Goal: Task Accomplishment & Management: Manage account settings

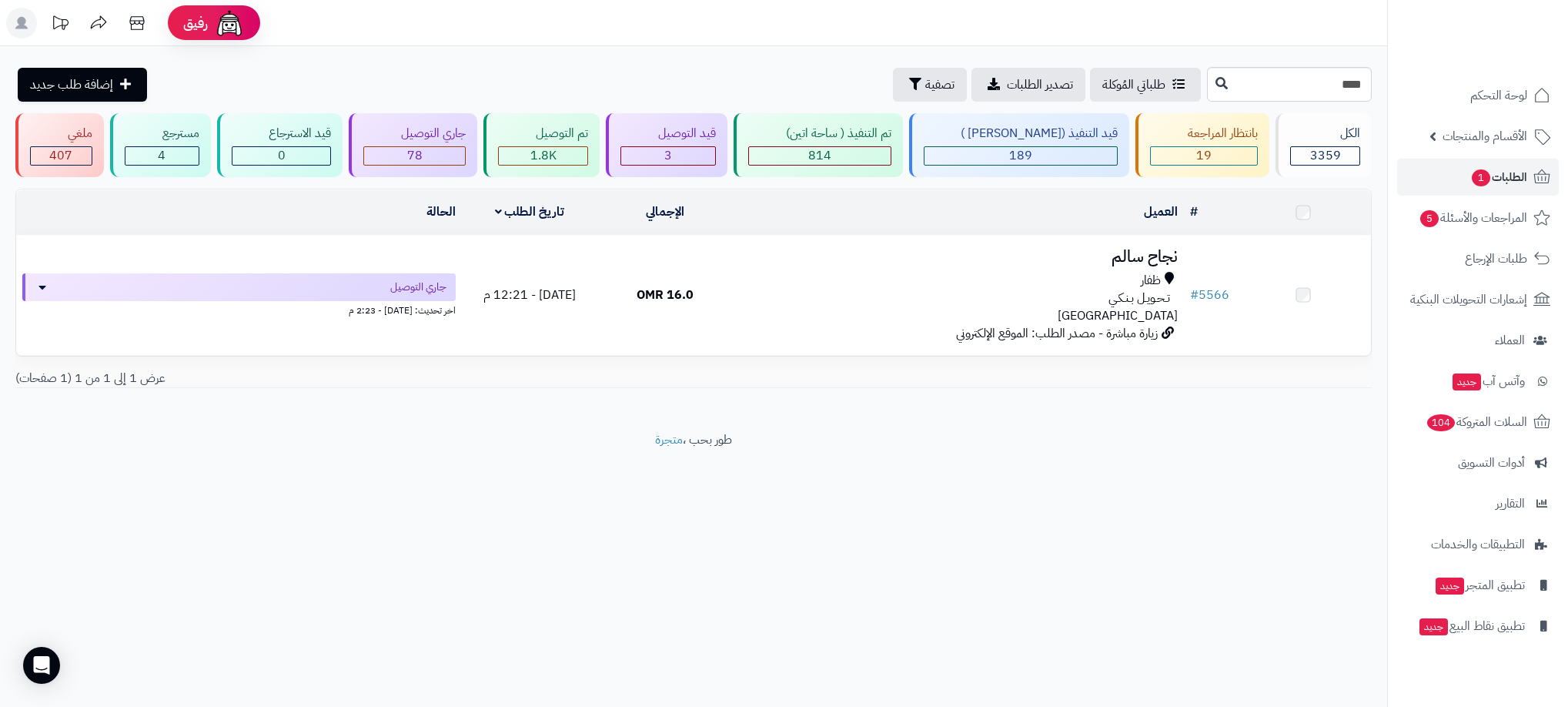
click at [1233, 151] on div "19" at bounding box center [1204, 156] width 106 height 18
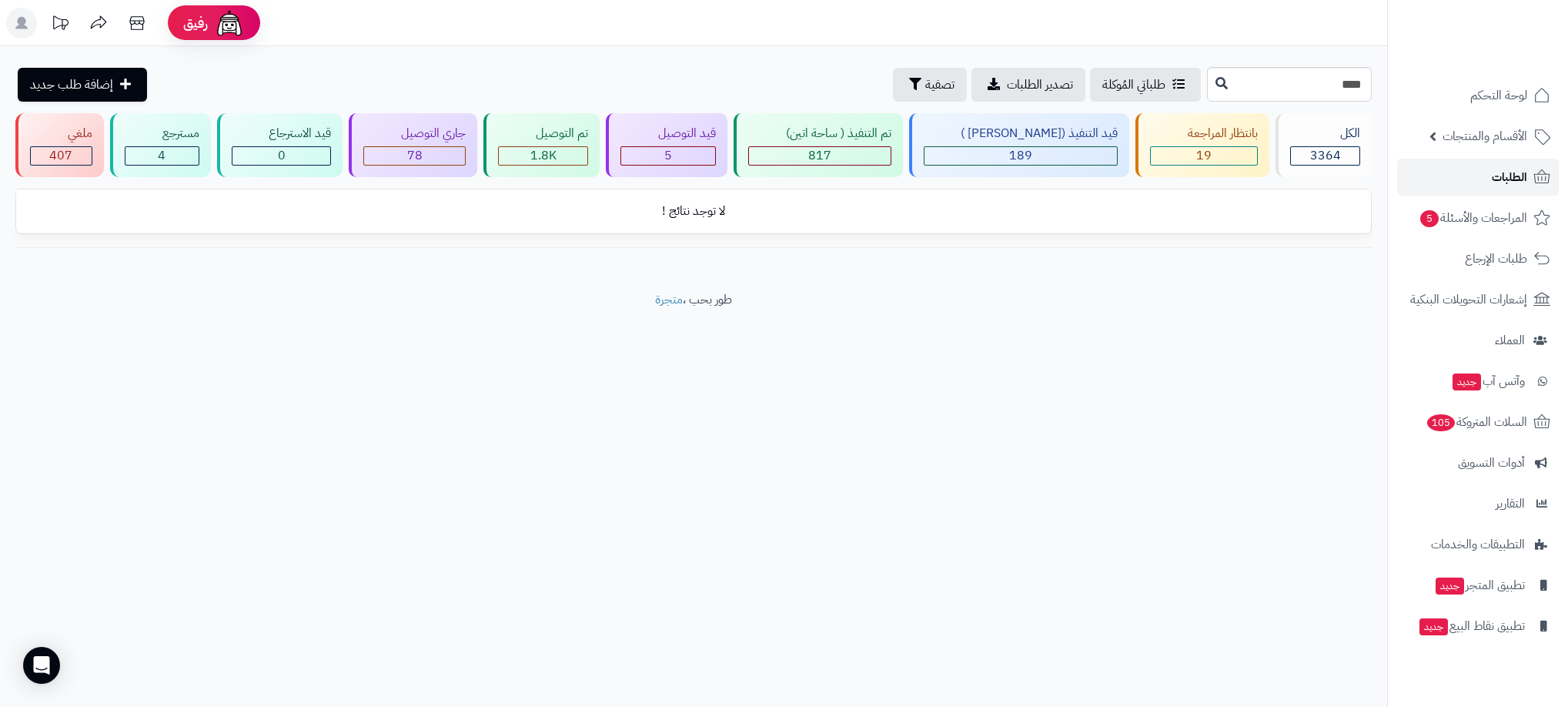
click at [1479, 174] on link "الطلبات" at bounding box center [1478, 177] width 162 height 37
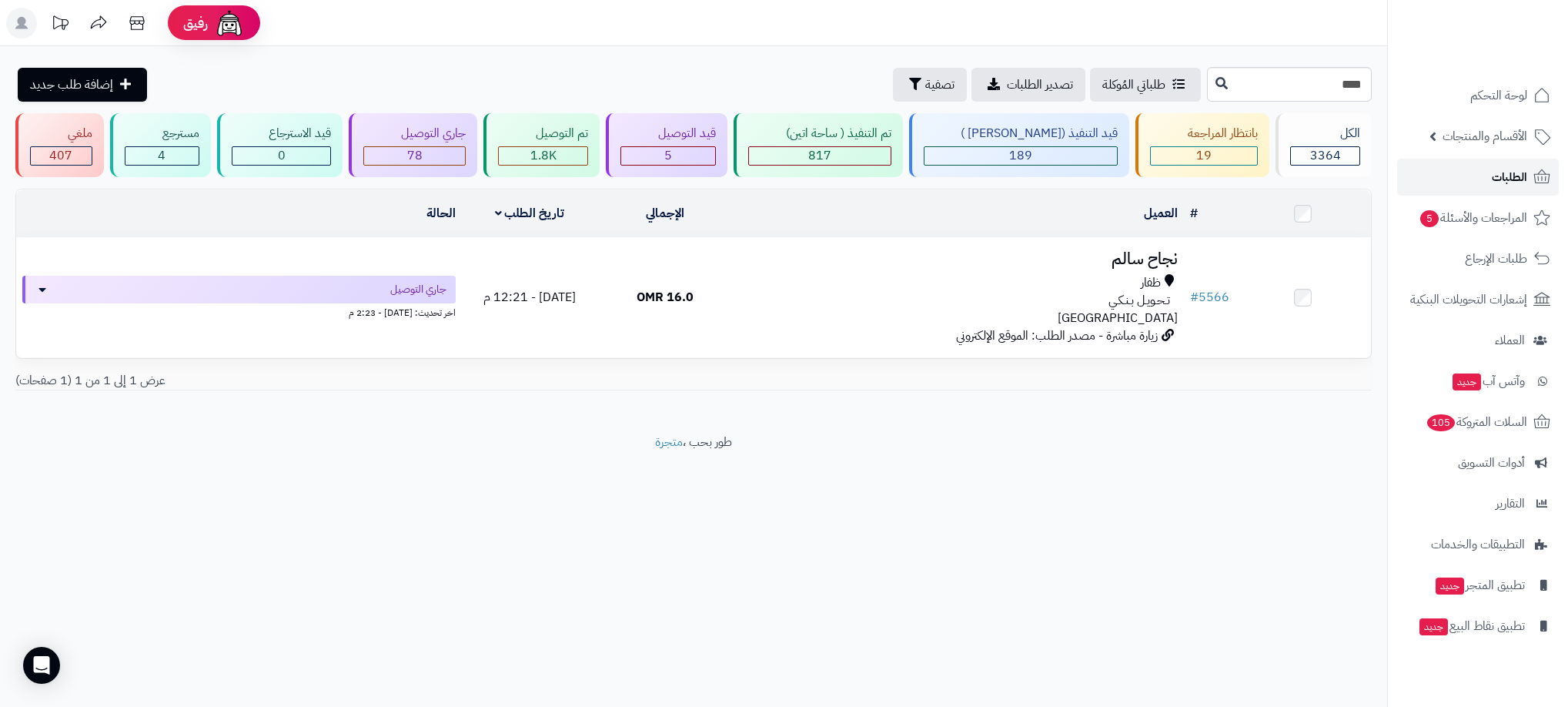
click at [1506, 173] on span "الطلبات" at bounding box center [1510, 177] width 35 height 22
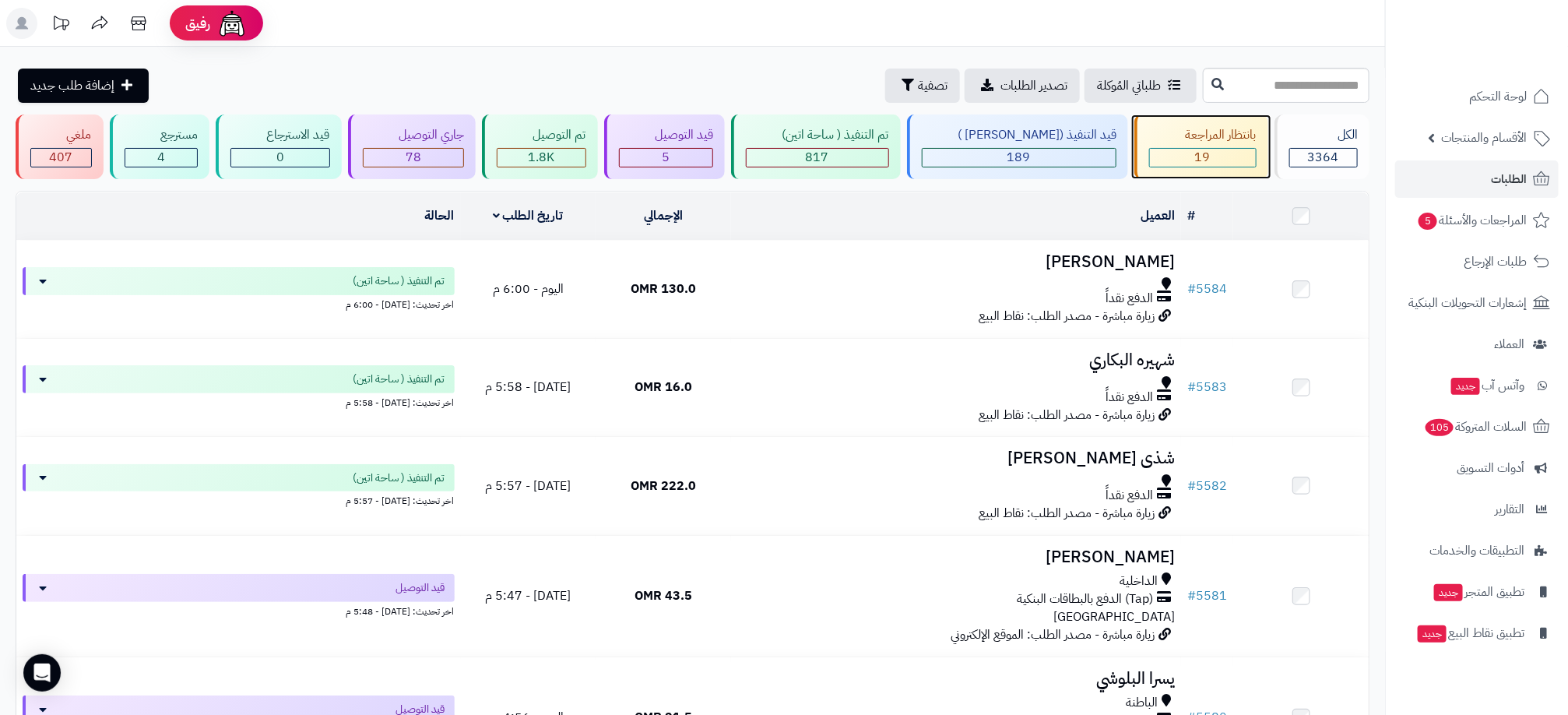
click at [1210, 157] on div "19" at bounding box center [1202, 158] width 106 height 18
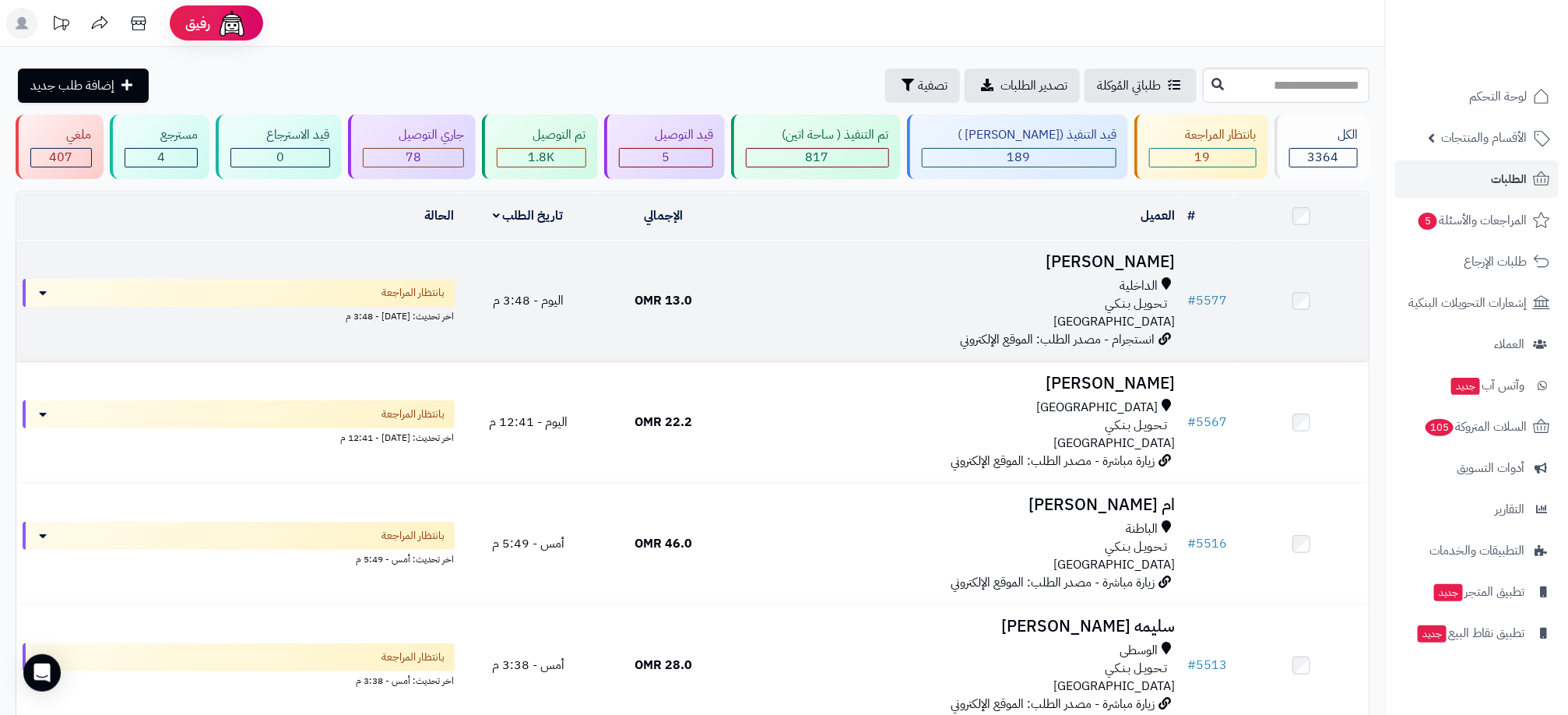
click at [1021, 301] on div "تـحـويـل بـنـكـي" at bounding box center [956, 304] width 438 height 18
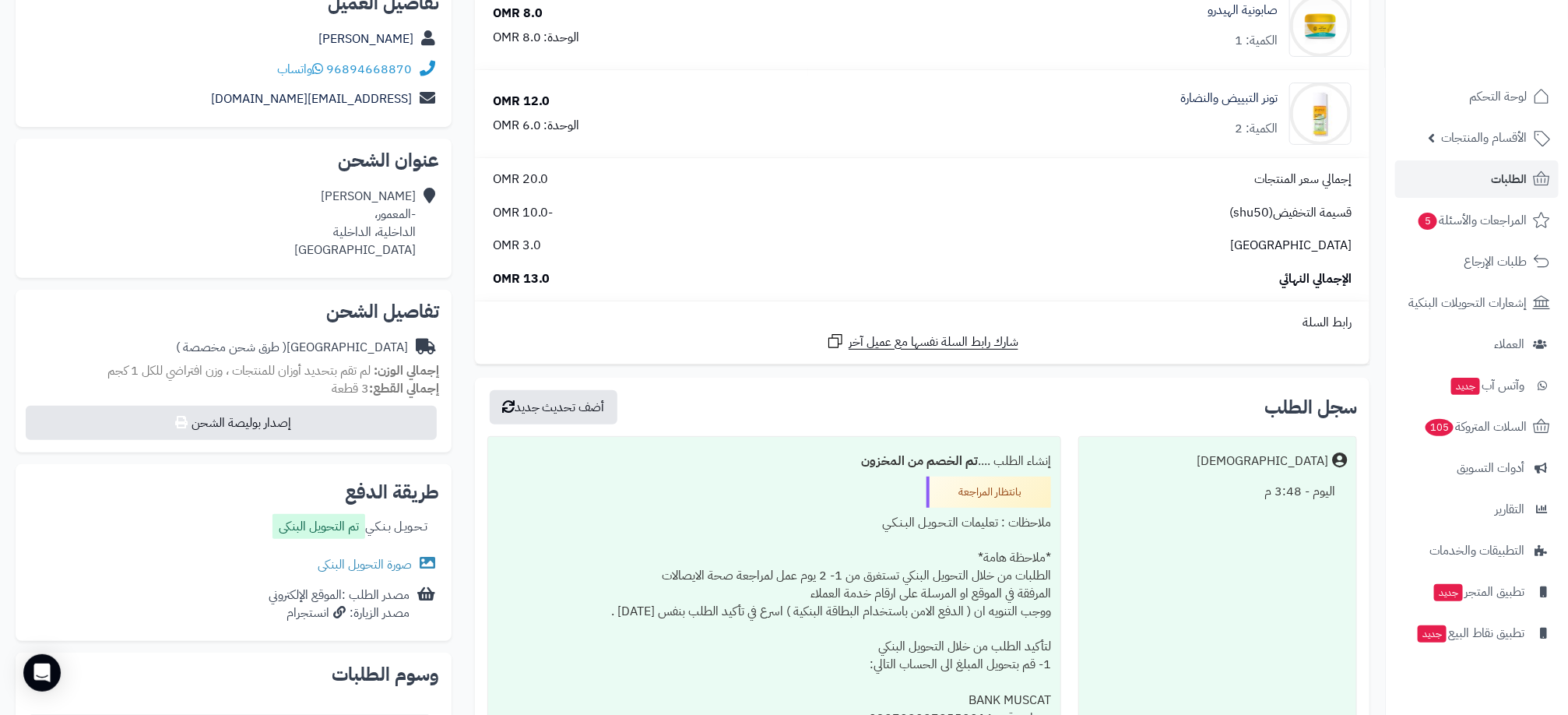
scroll to position [233, 0]
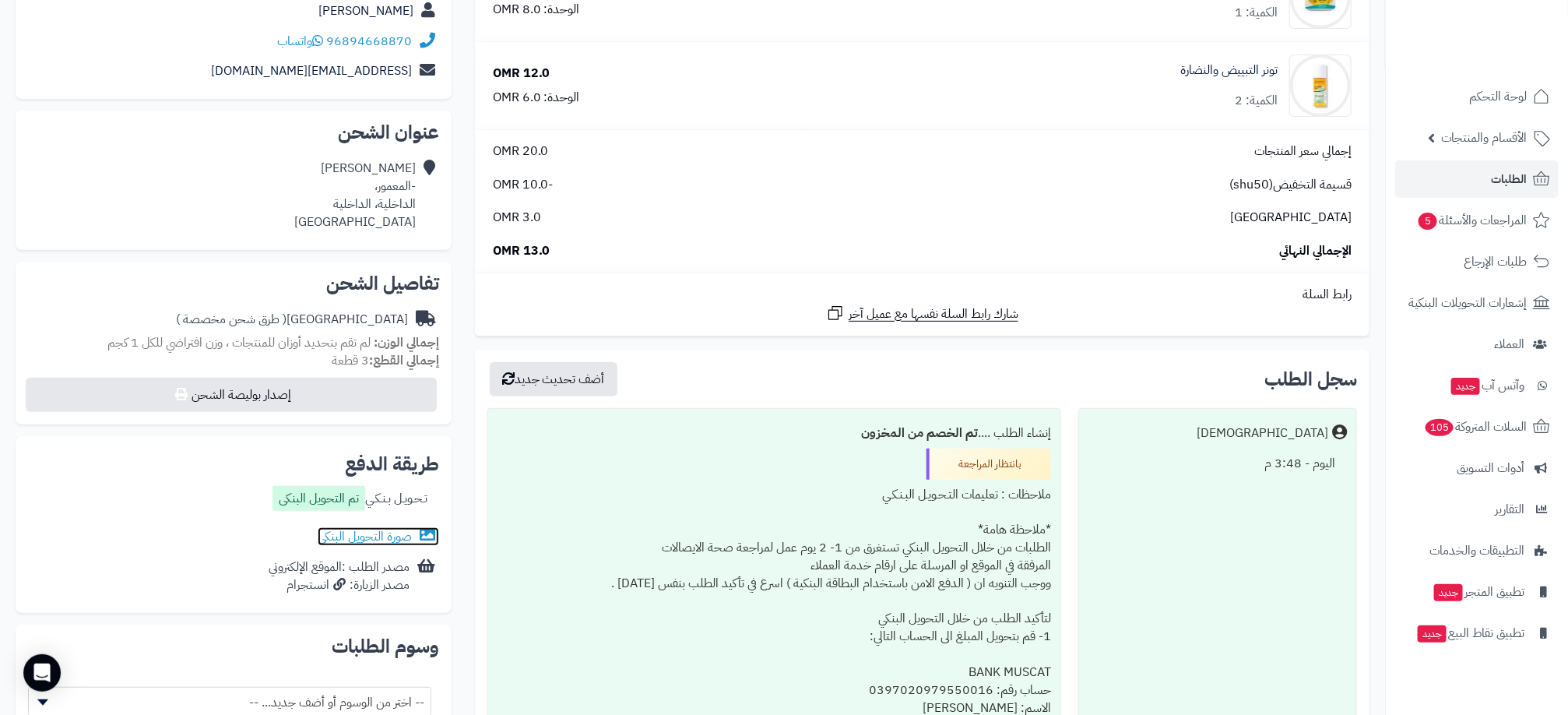
click at [393, 538] on link "صورة التحويل البنكى" at bounding box center [378, 536] width 121 height 19
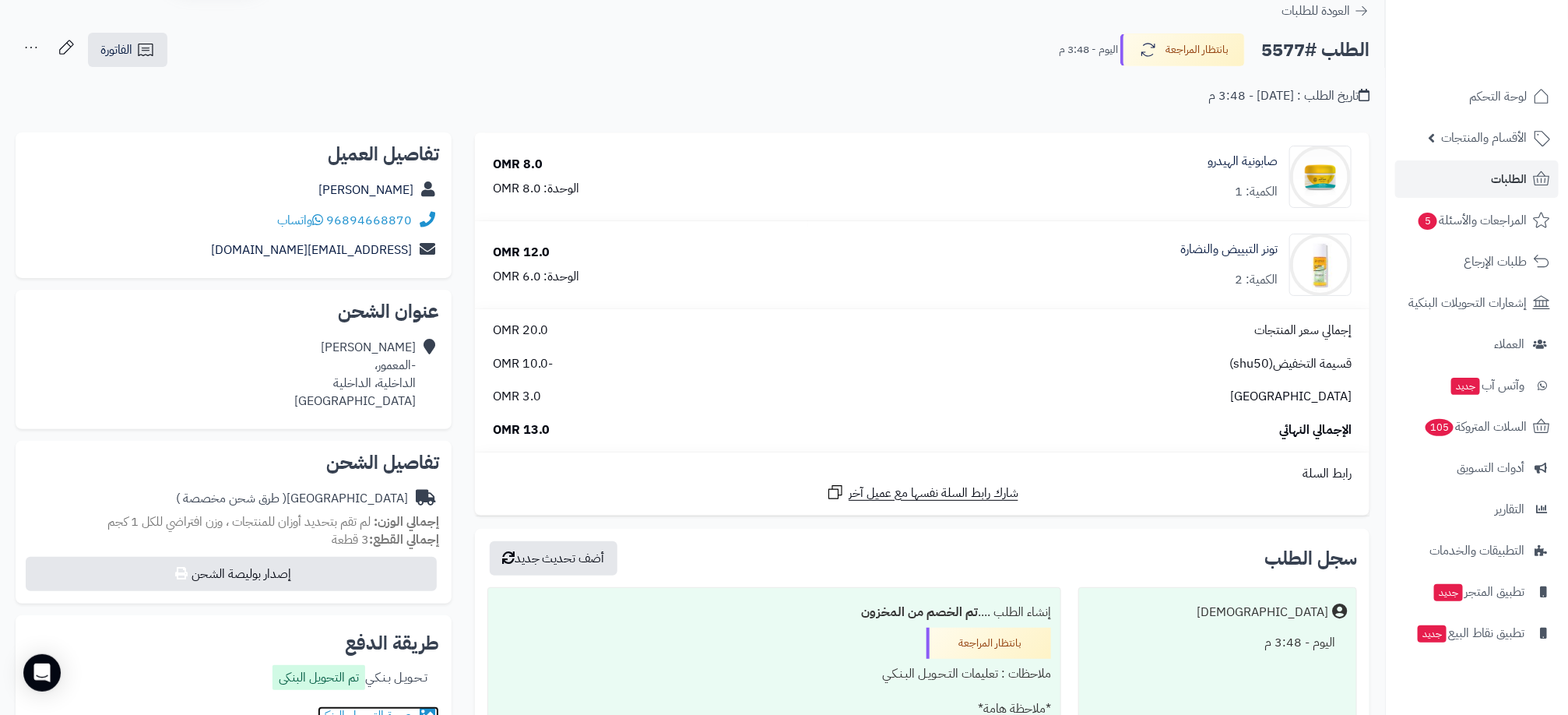
scroll to position [0, 0]
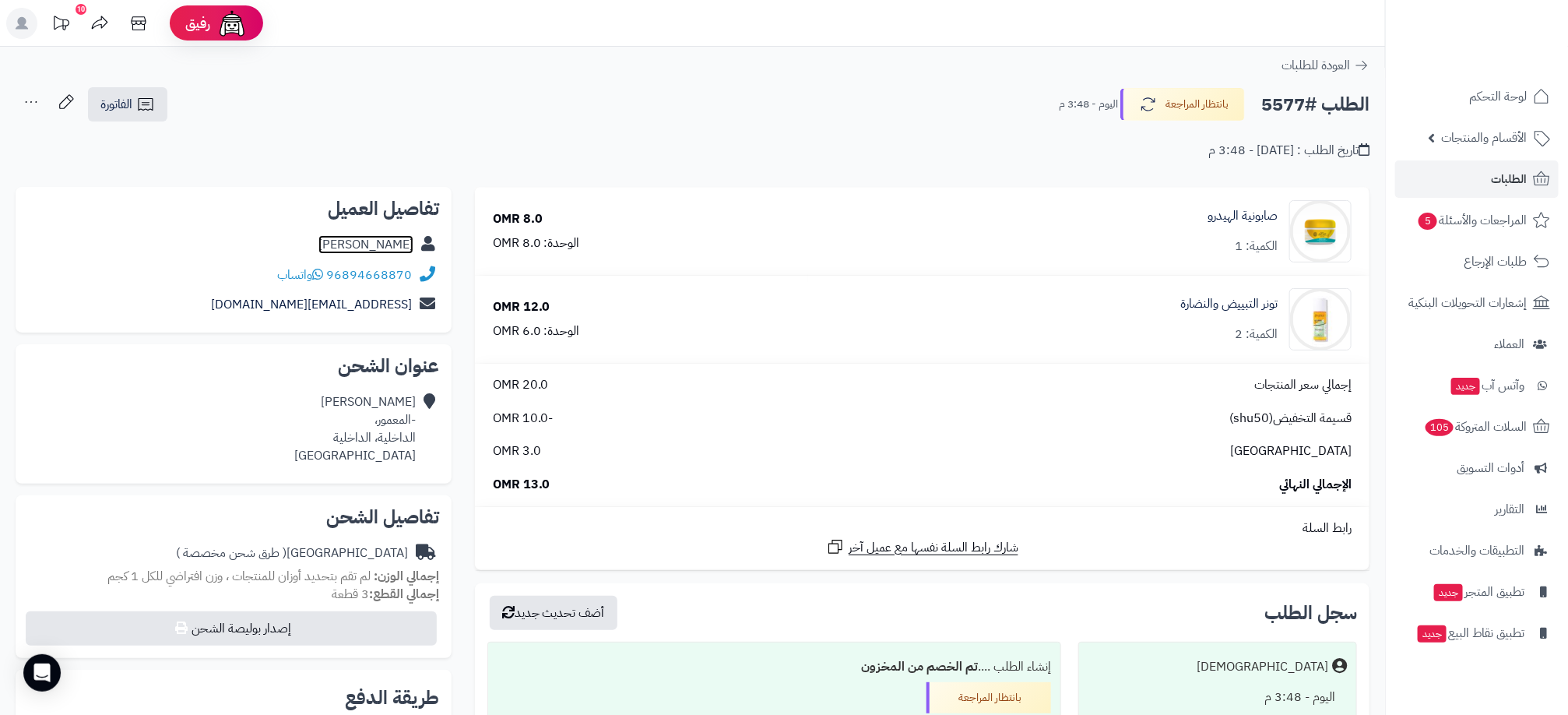
click at [397, 239] on link "عائشة الشعيلية" at bounding box center [366, 244] width 95 height 19
click at [522, 313] on div "12.0 OMR" at bounding box center [521, 307] width 57 height 18
drag, startPoint x: 522, startPoint y: 313, endPoint x: 534, endPoint y: 414, distance: 101.7
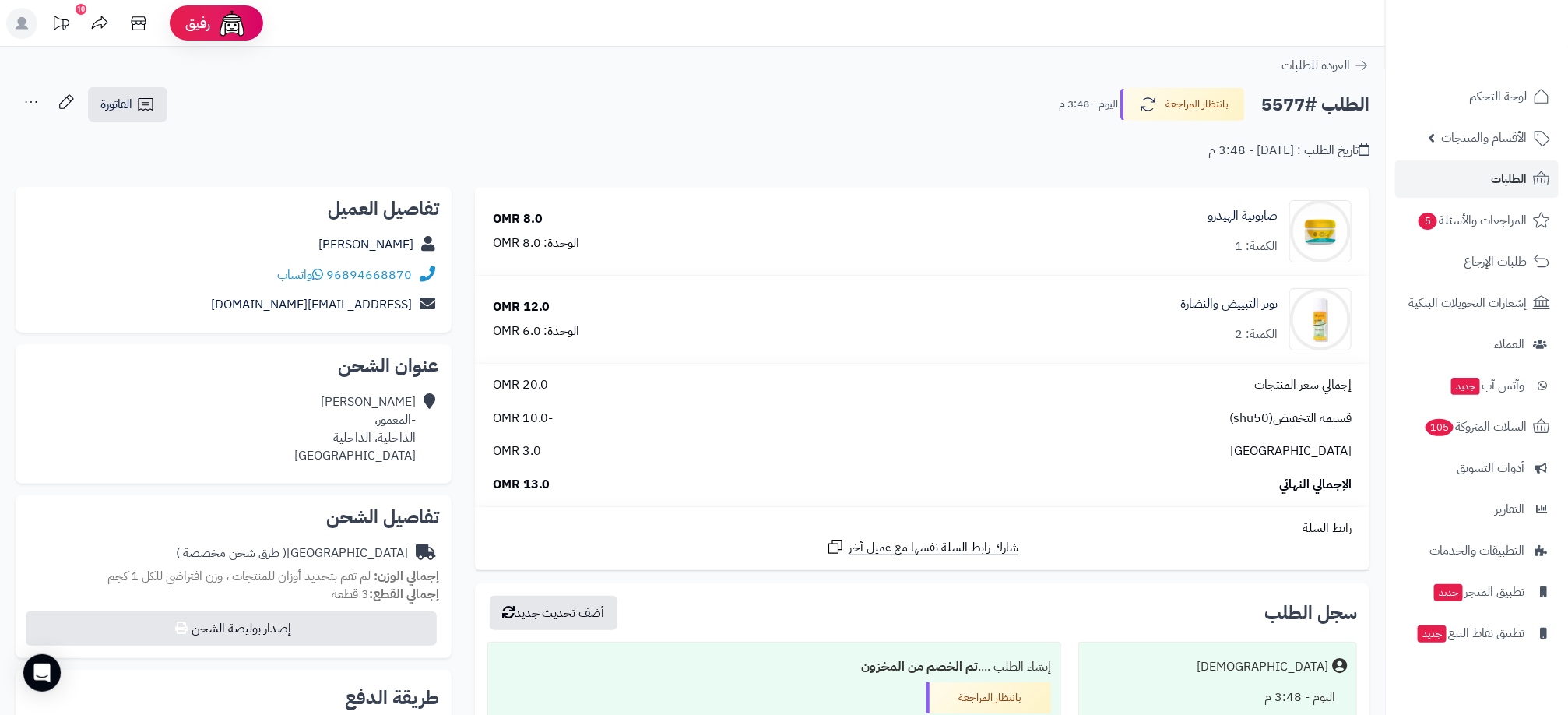
click at [534, 414] on span "-10.0 OMR" at bounding box center [522, 418] width 61 height 18
drag, startPoint x: 534, startPoint y: 414, endPoint x: 535, endPoint y: 459, distance: 45.0
click at [535, 458] on span "3.0 OMR" at bounding box center [517, 452] width 48 height 18
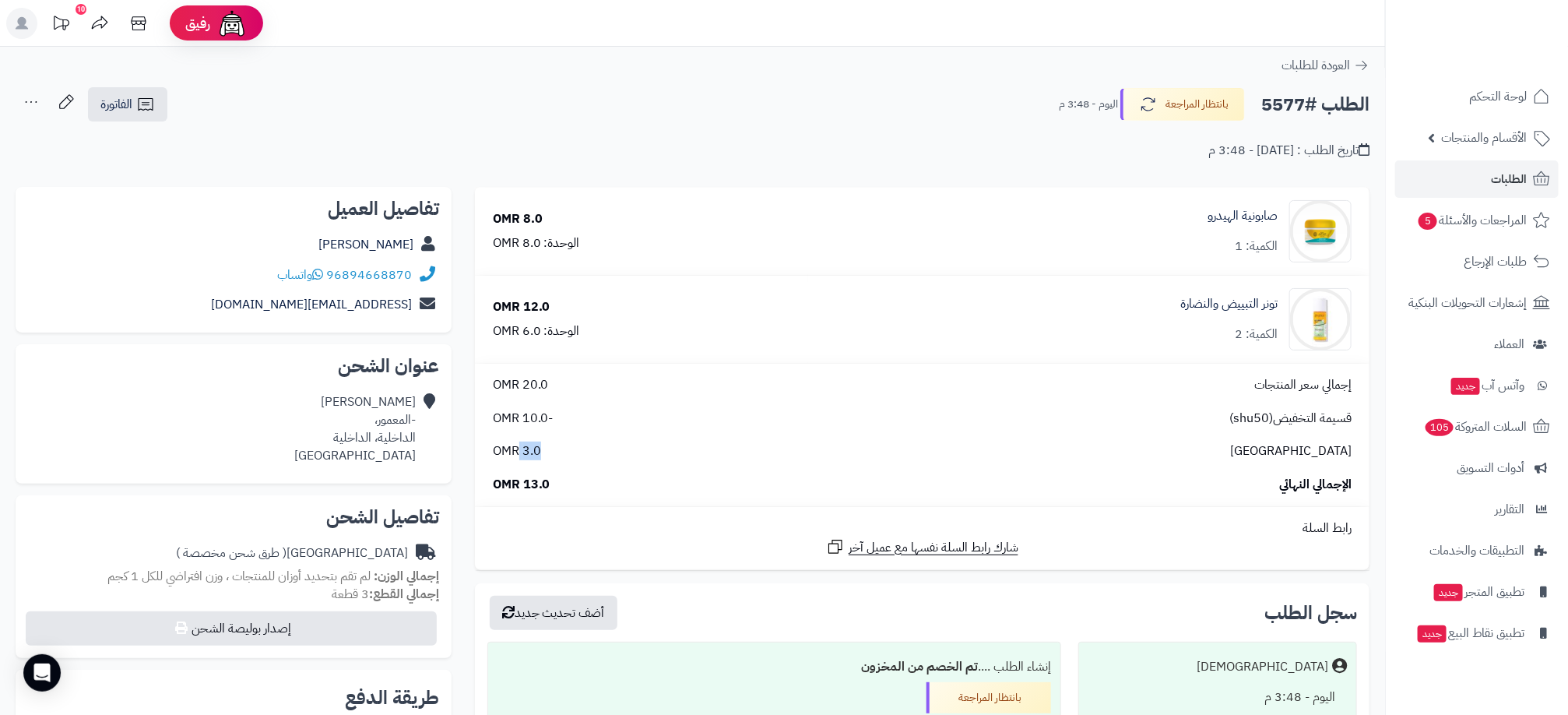
click at [535, 459] on span "3.0 OMR" at bounding box center [517, 452] width 48 height 18
click at [534, 418] on span "-10.0 OMR" at bounding box center [522, 418] width 61 height 18
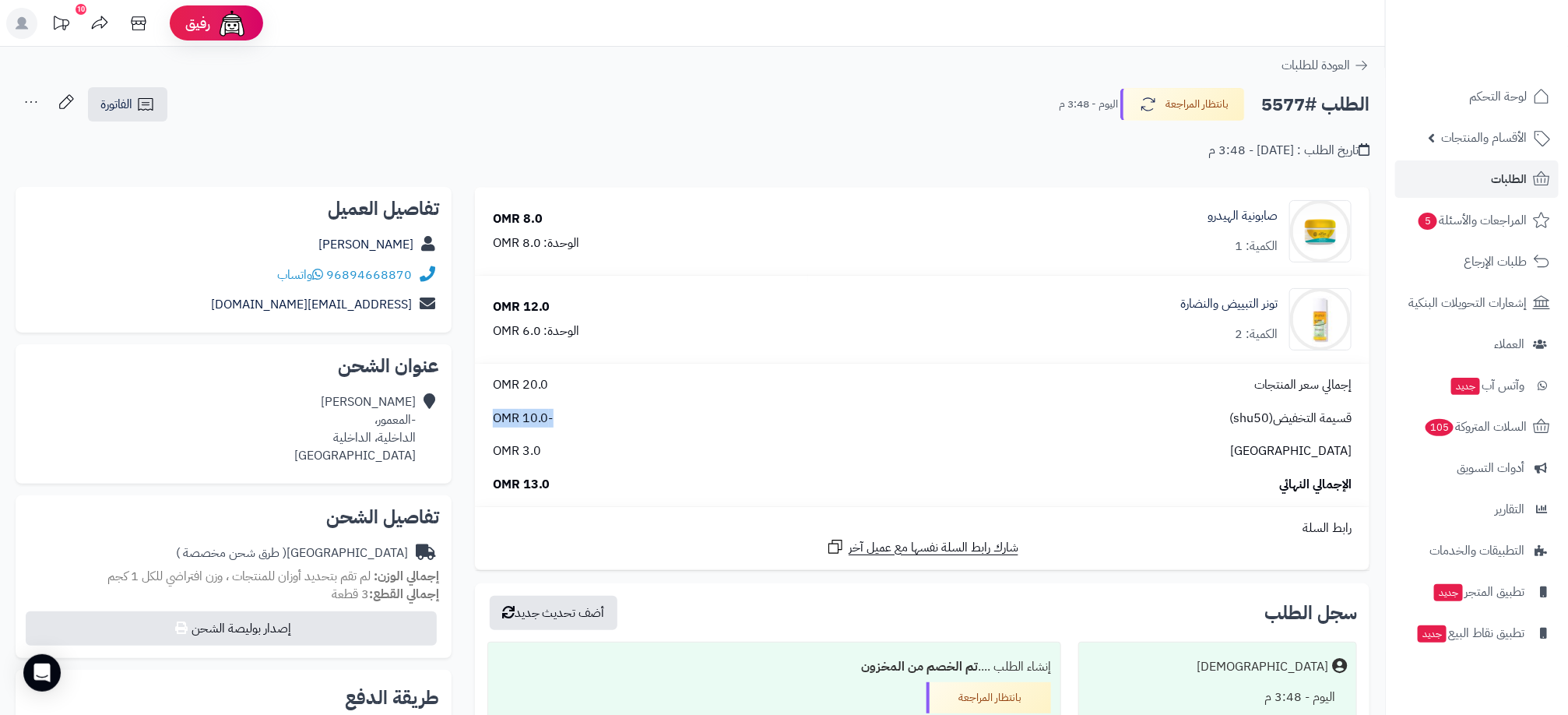
click at [534, 418] on span "-10.0 OMR" at bounding box center [522, 418] width 61 height 18
click at [534, 417] on span "-10.0 OMR" at bounding box center [522, 418] width 61 height 18
click at [552, 241] on div "الوحدة: 8.0 OMR" at bounding box center [536, 243] width 87 height 18
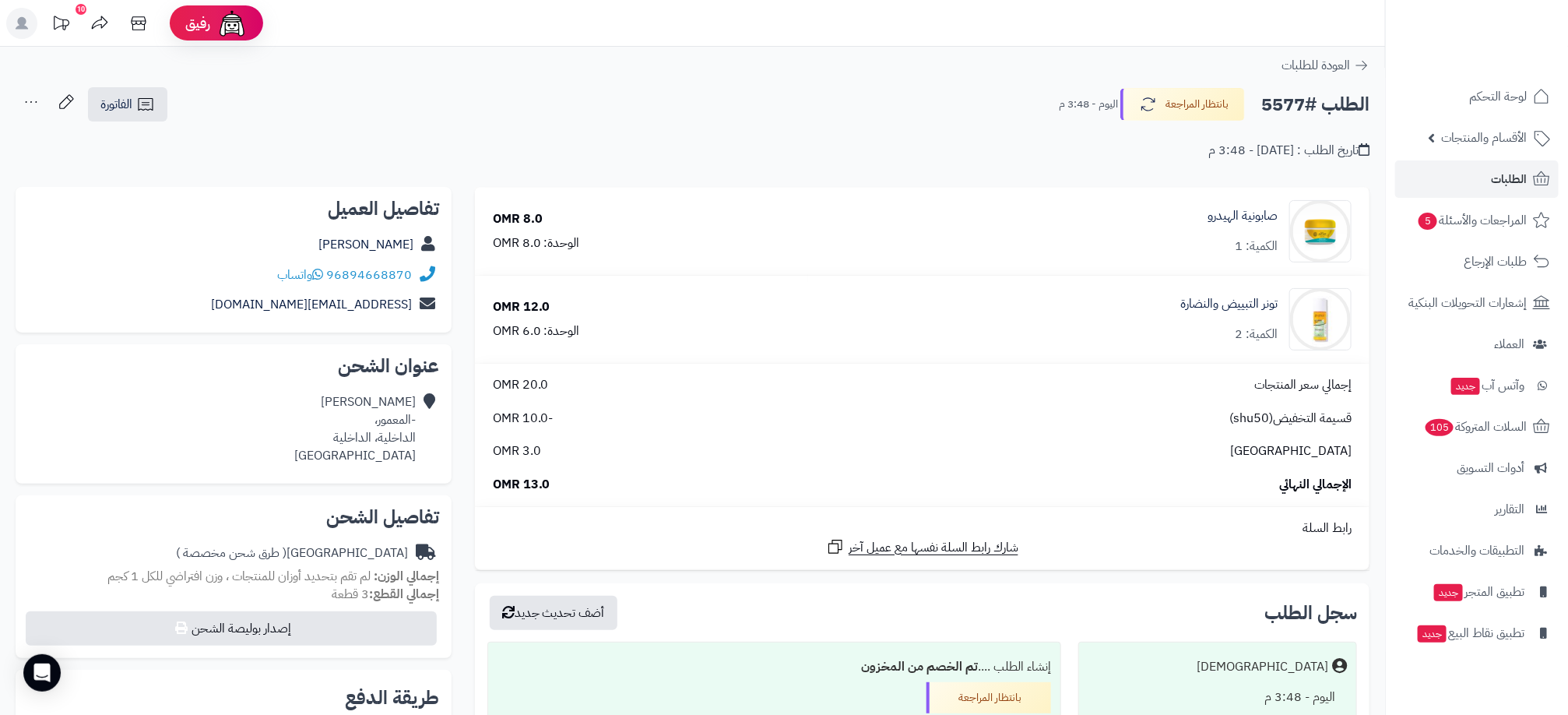
drag, startPoint x: 552, startPoint y: 241, endPoint x: 538, endPoint y: 321, distance: 81.2
click at [538, 321] on div "12.0 OMR الوحدة: 6.0 OMR" at bounding box center [641, 319] width 321 height 42
click at [538, 322] on div "الوحدة: 6.0 OMR" at bounding box center [536, 331] width 87 height 18
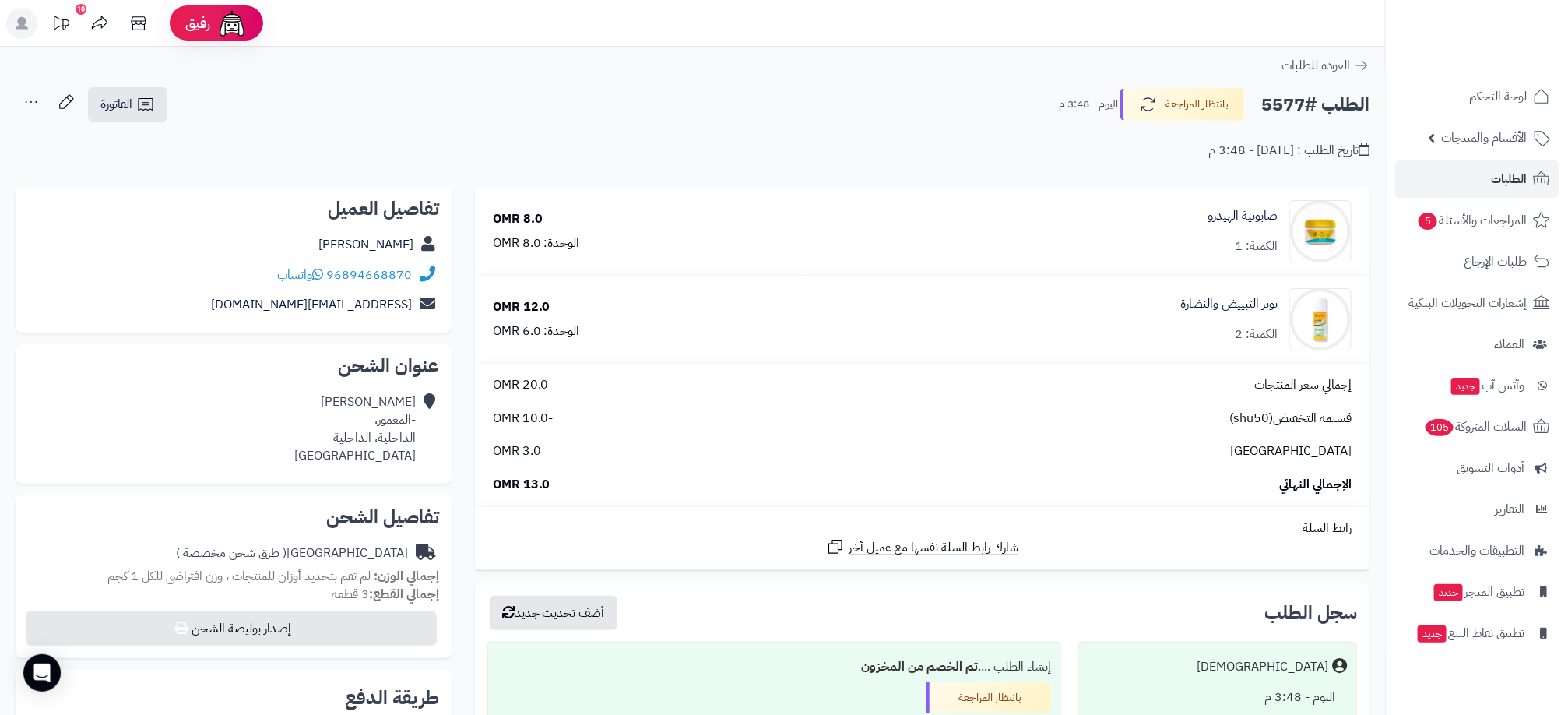
drag, startPoint x: 538, startPoint y: 321, endPoint x: 661, endPoint y: 404, distance: 148.4
click at [661, 404] on div "إجمالي سعر المنتجات 20.0 OMR قسيمة التخفيض(shu50) -10.0 OMR عمان 3.0 OMR الإجما…" at bounding box center [922, 435] width 883 height 118
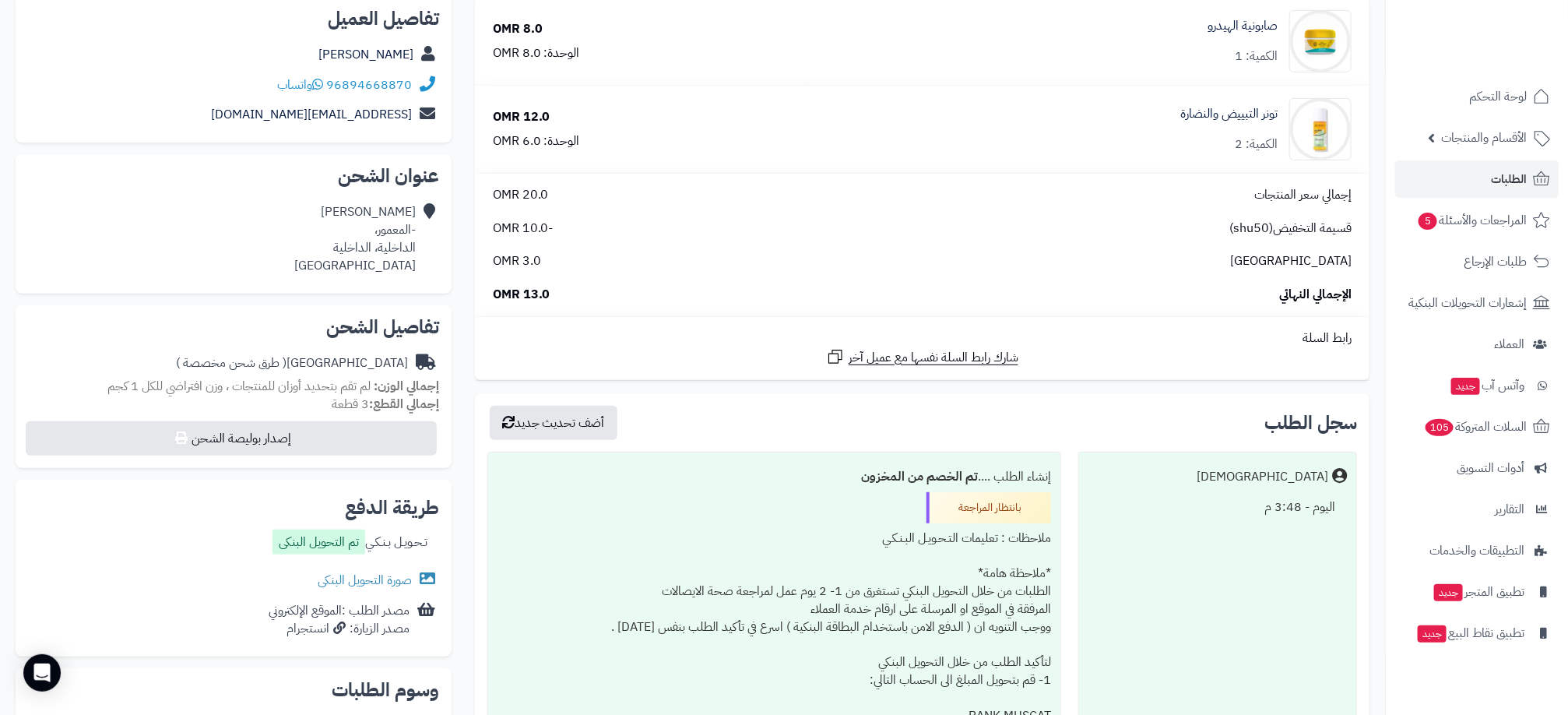
scroll to position [351, 0]
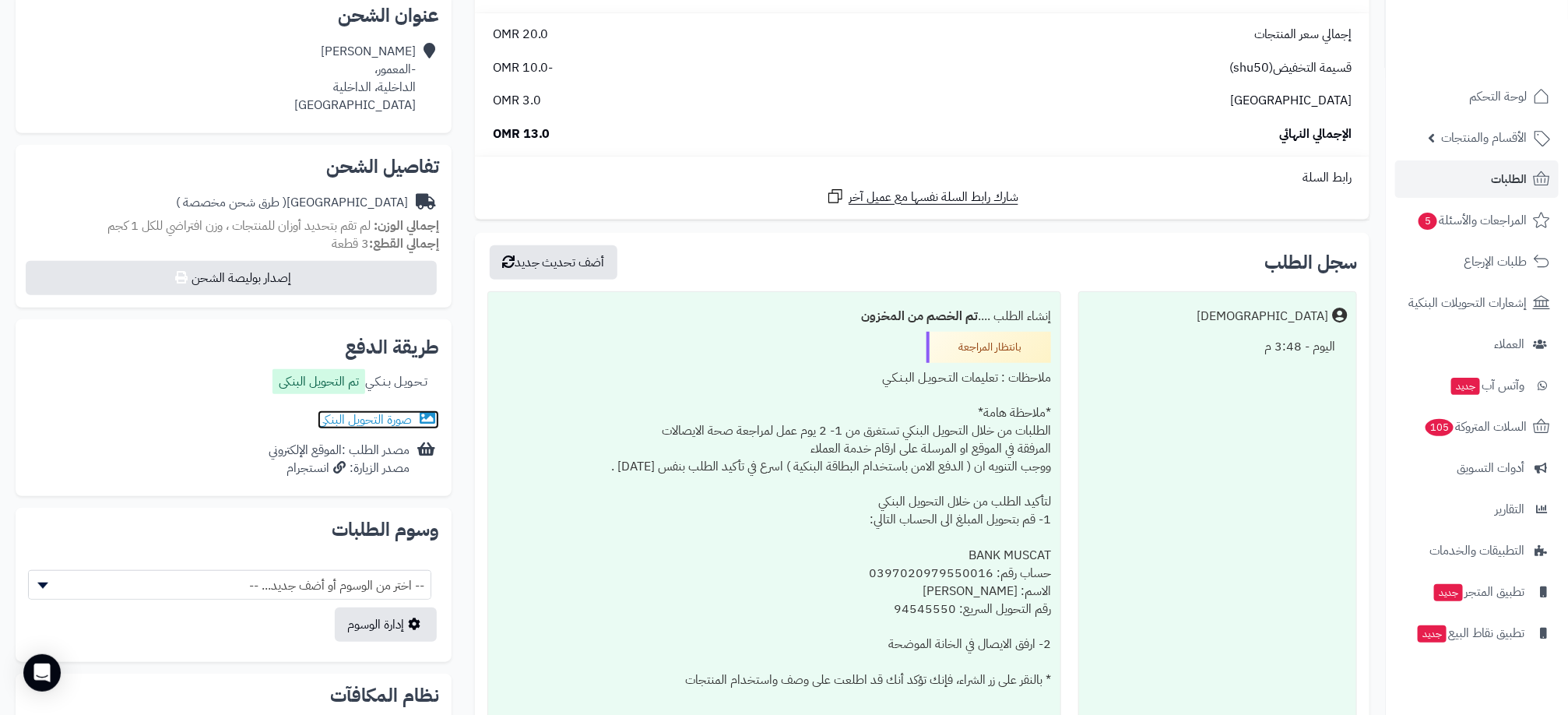
click at [385, 421] on link "صورة التحويل البنكى" at bounding box center [378, 419] width 121 height 19
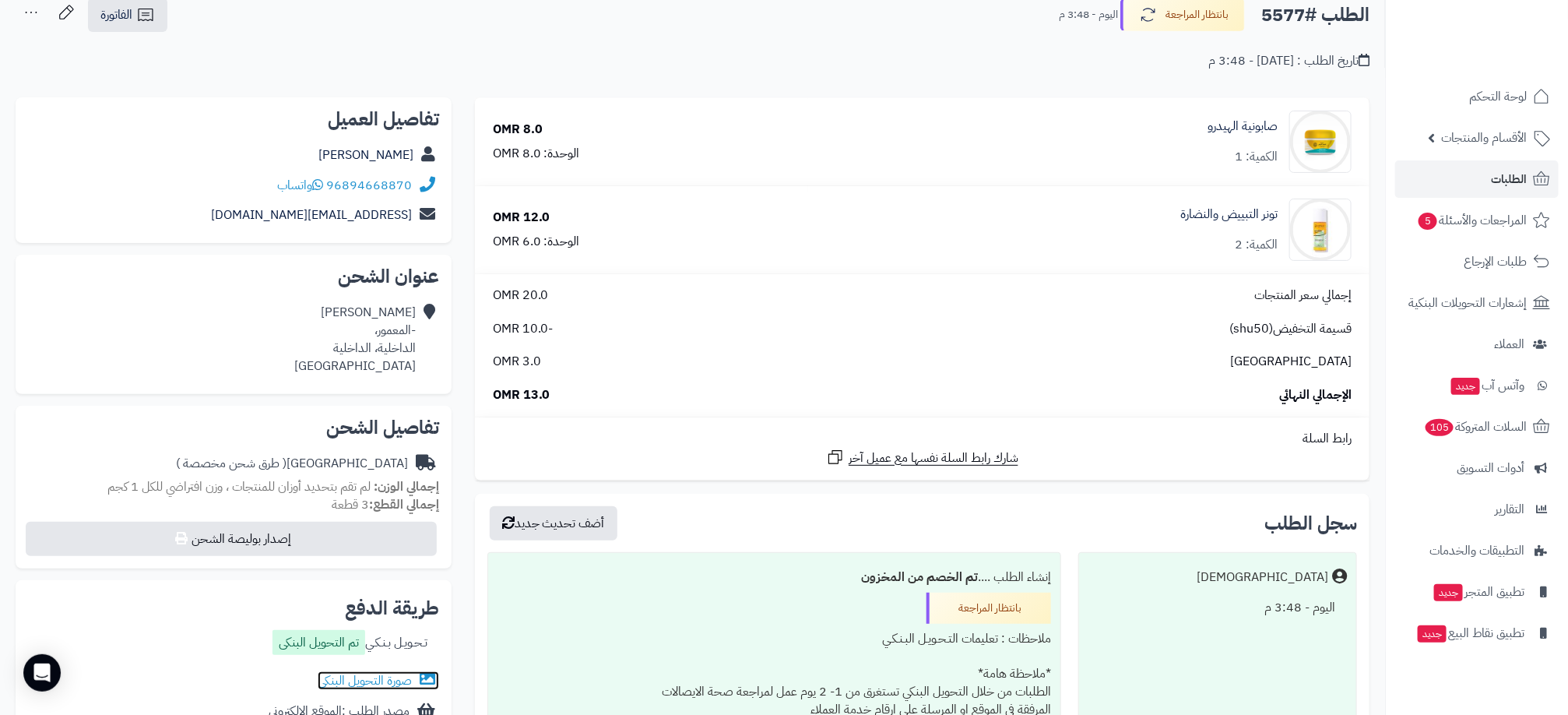
scroll to position [0, 0]
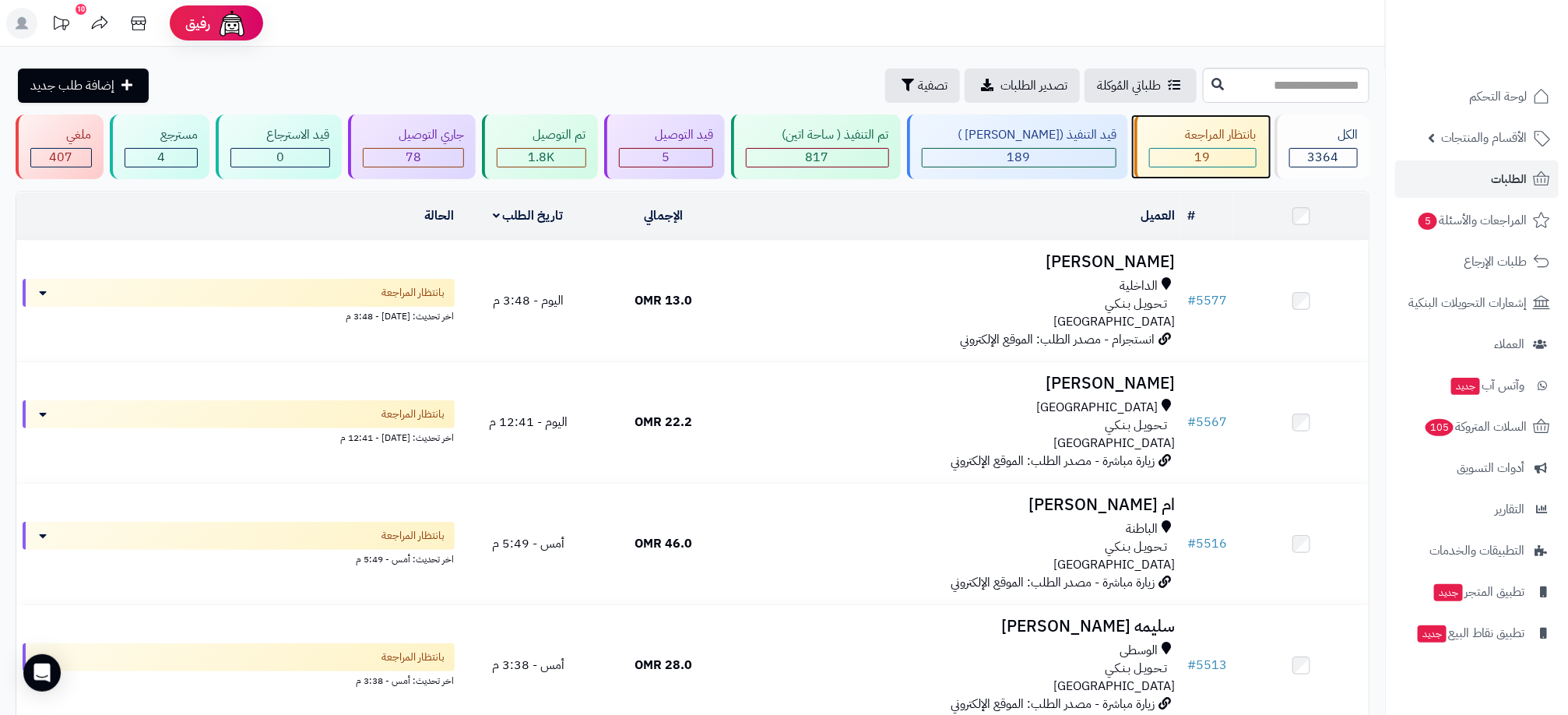
click at [1232, 149] on div "19" at bounding box center [1202, 158] width 106 height 18
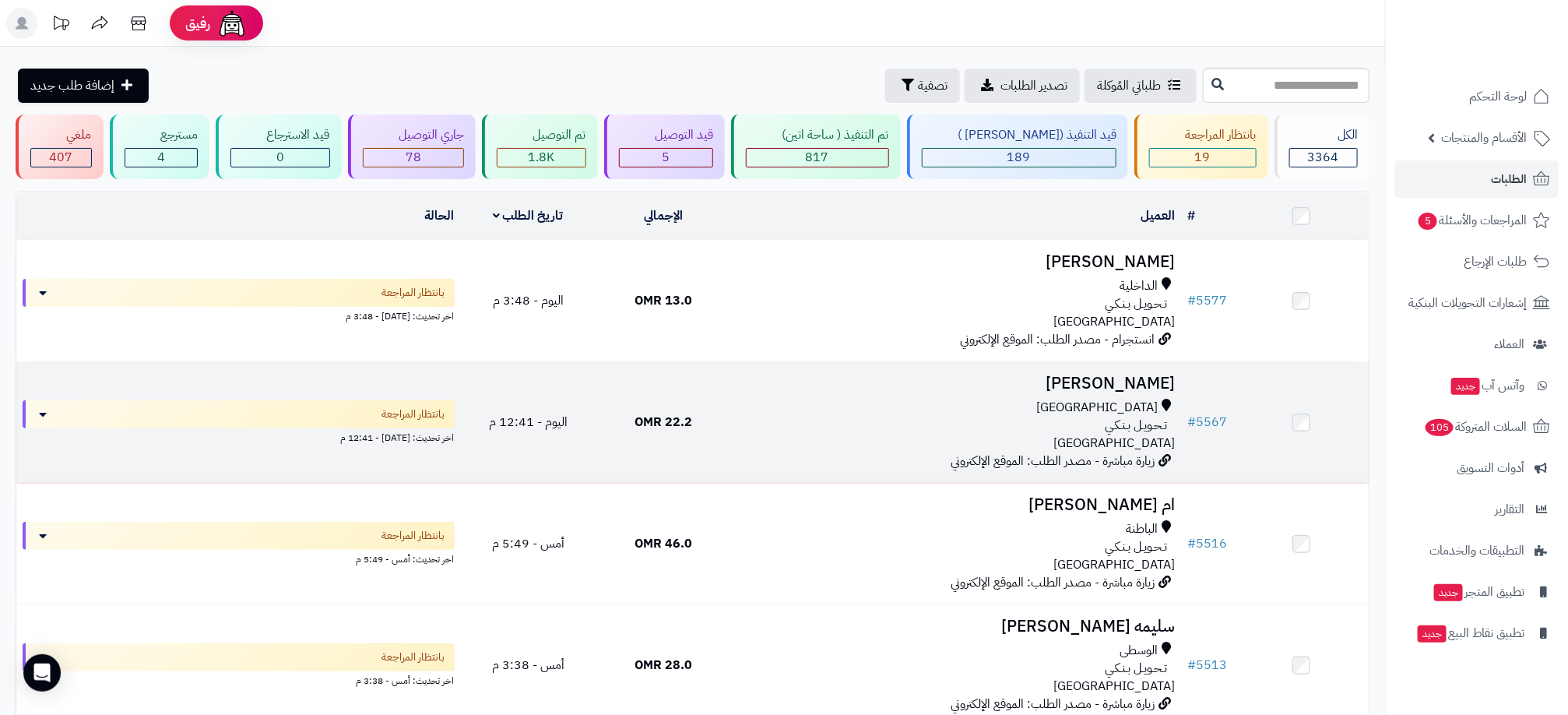
click at [1107, 417] on span "تـحـويـل بـنـكـي" at bounding box center [1135, 426] width 62 height 18
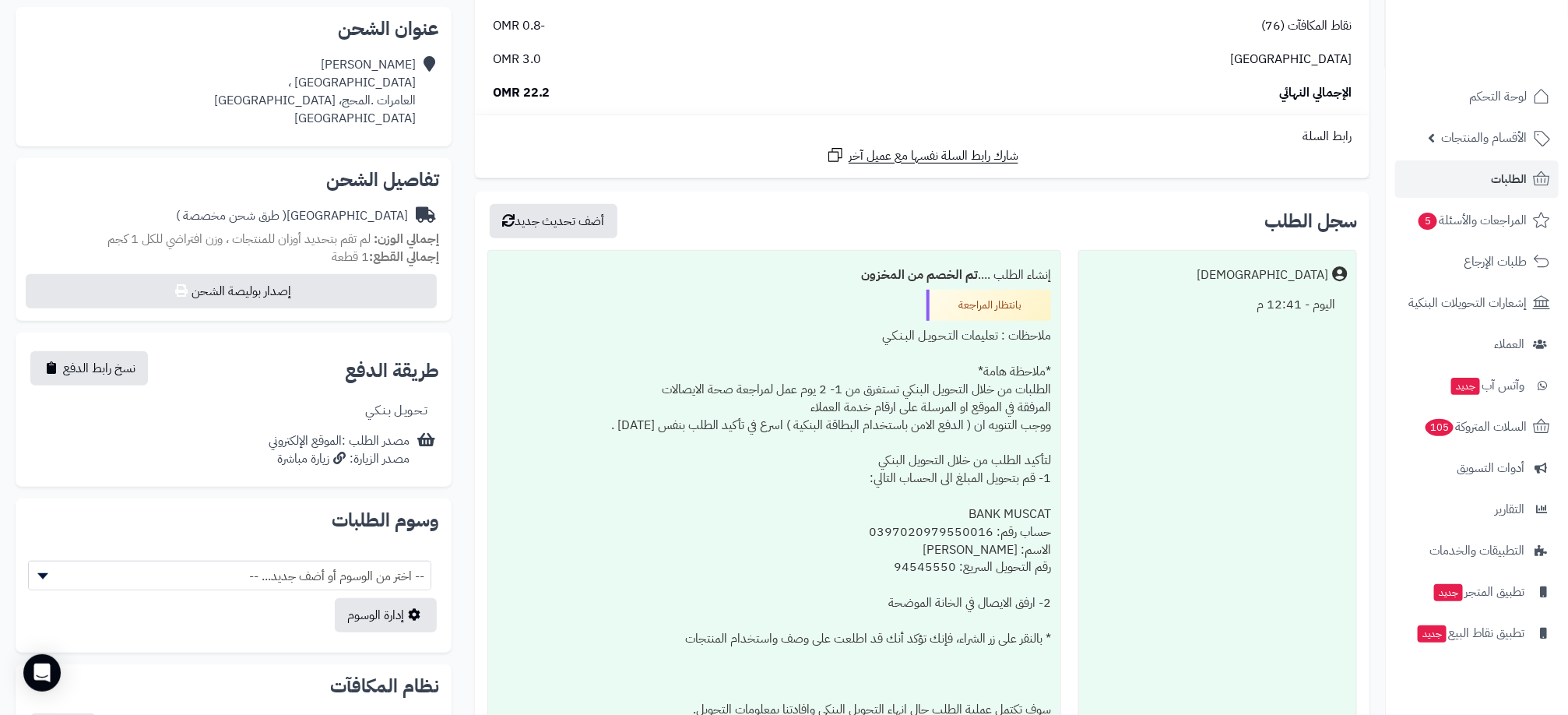
scroll to position [351, 0]
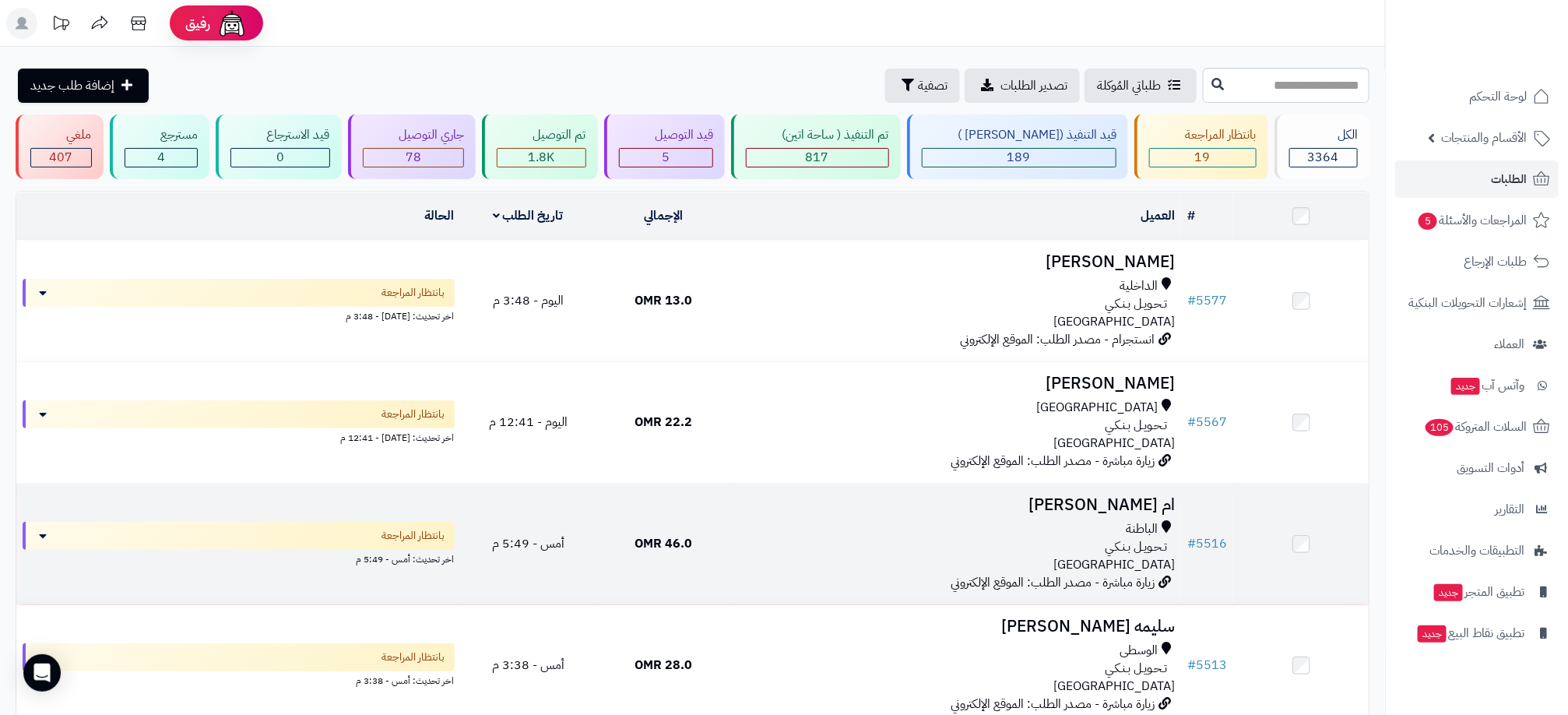
click at [1099, 535] on div "الباطنة" at bounding box center [956, 529] width 438 height 18
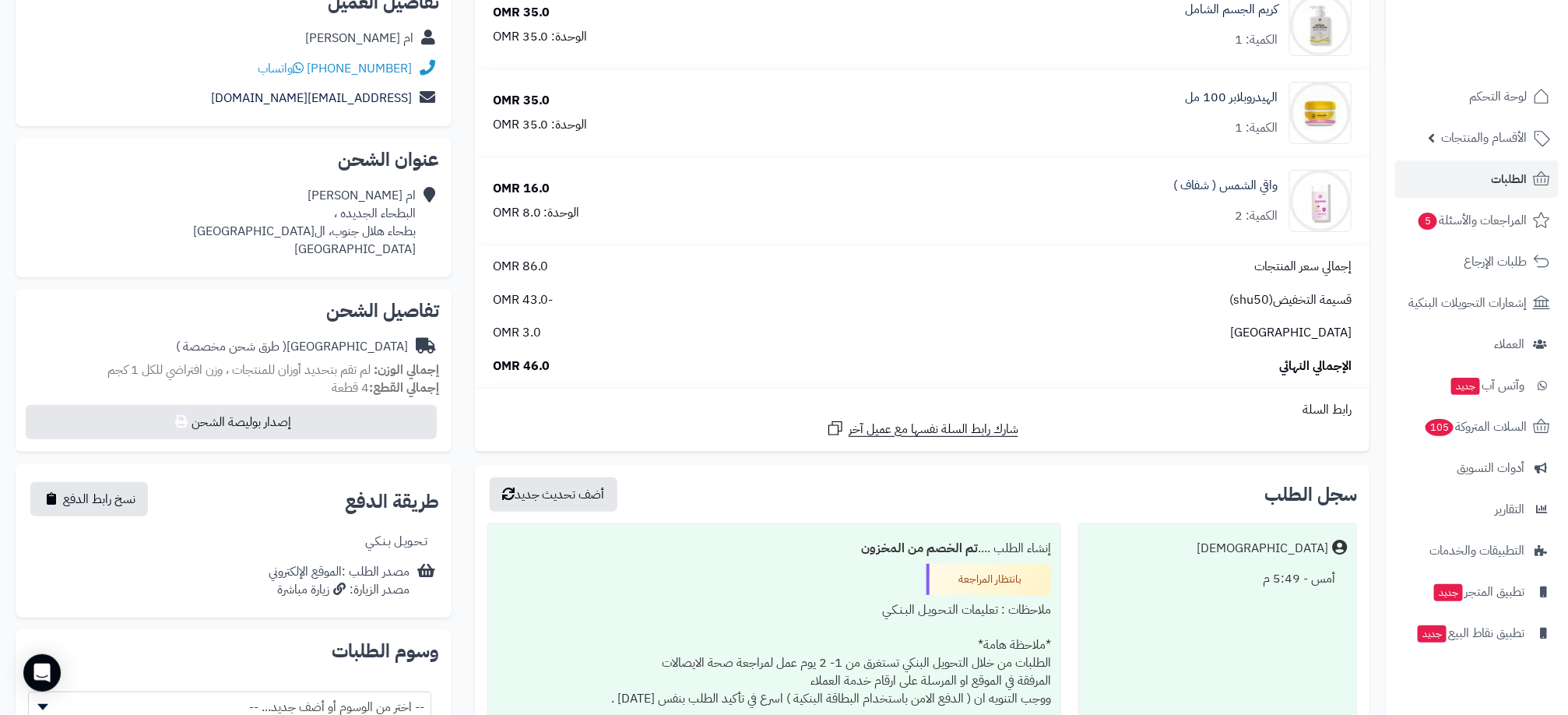
scroll to position [233, 0]
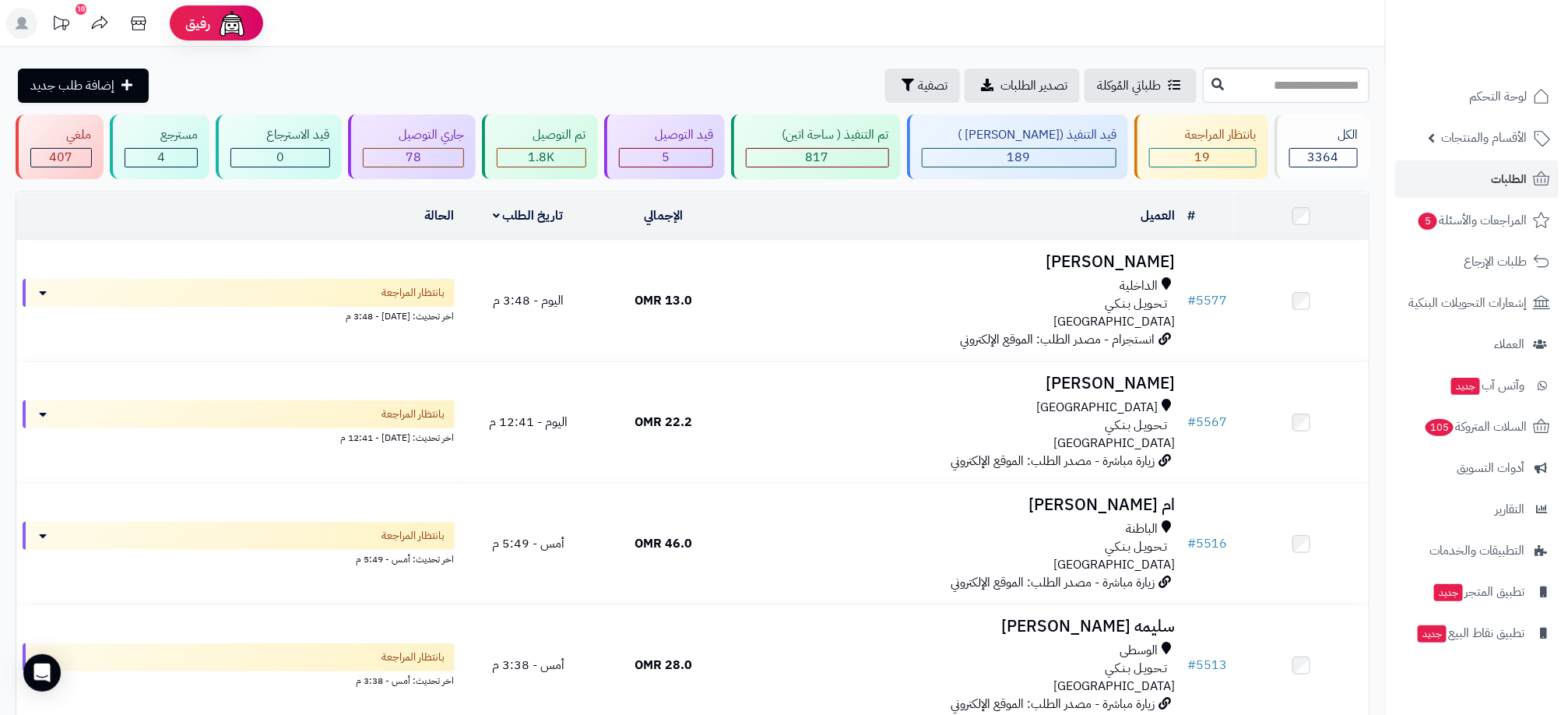
click at [513, 73] on div "طلباتي المُوكلة تصدير الطلبات تصفية إضافة طلب جديد" at bounding box center [607, 86] width 1184 height 34
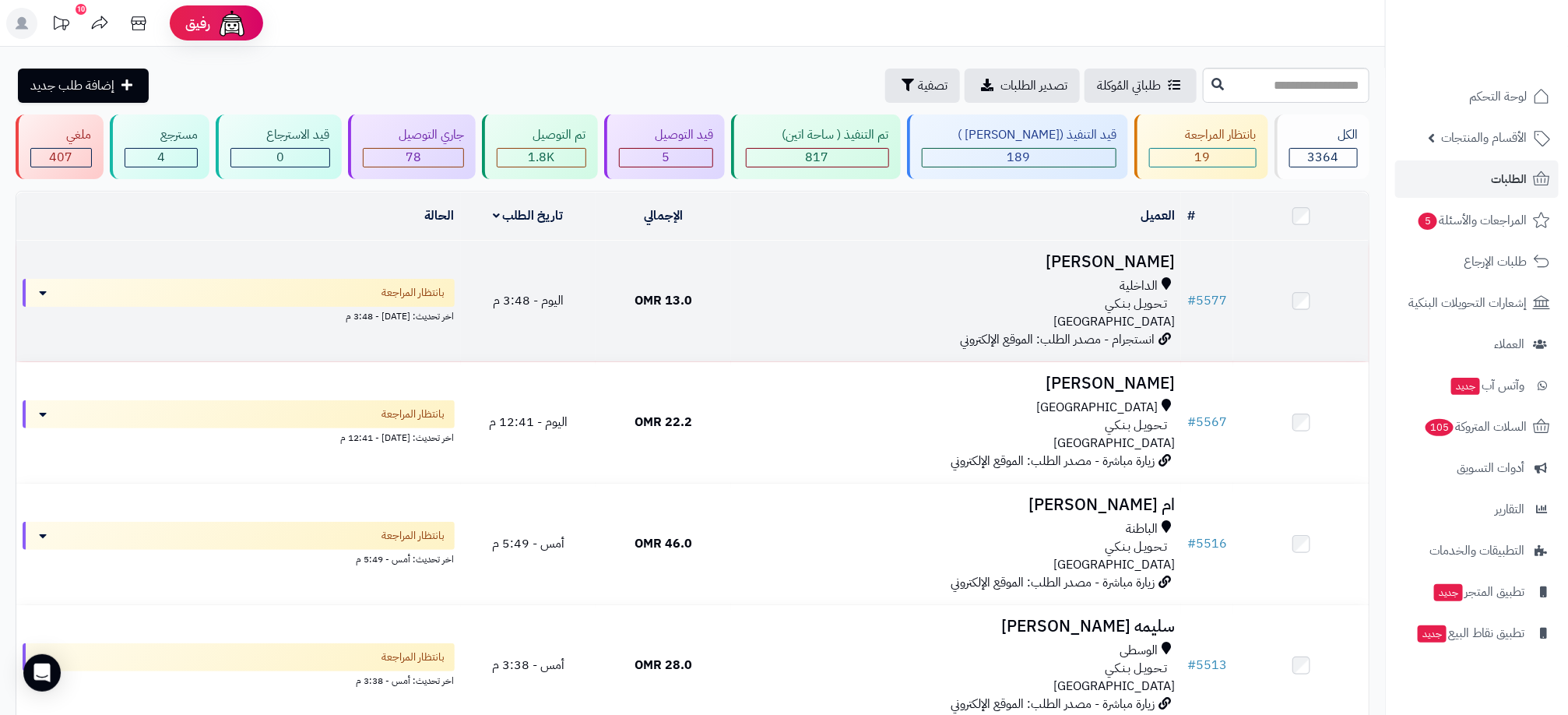
click at [1145, 292] on span "الداخلية" at bounding box center [1138, 286] width 38 height 18
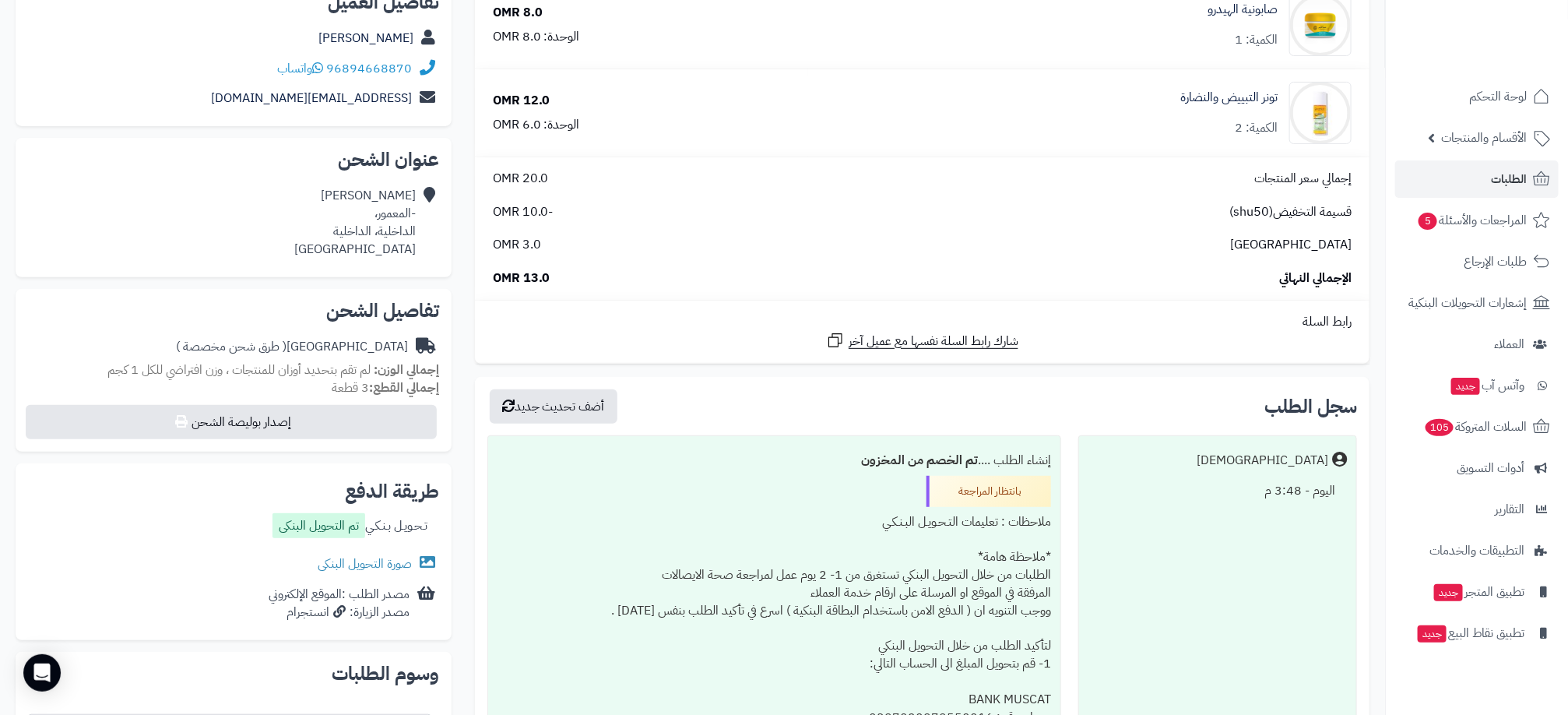
scroll to position [233, 0]
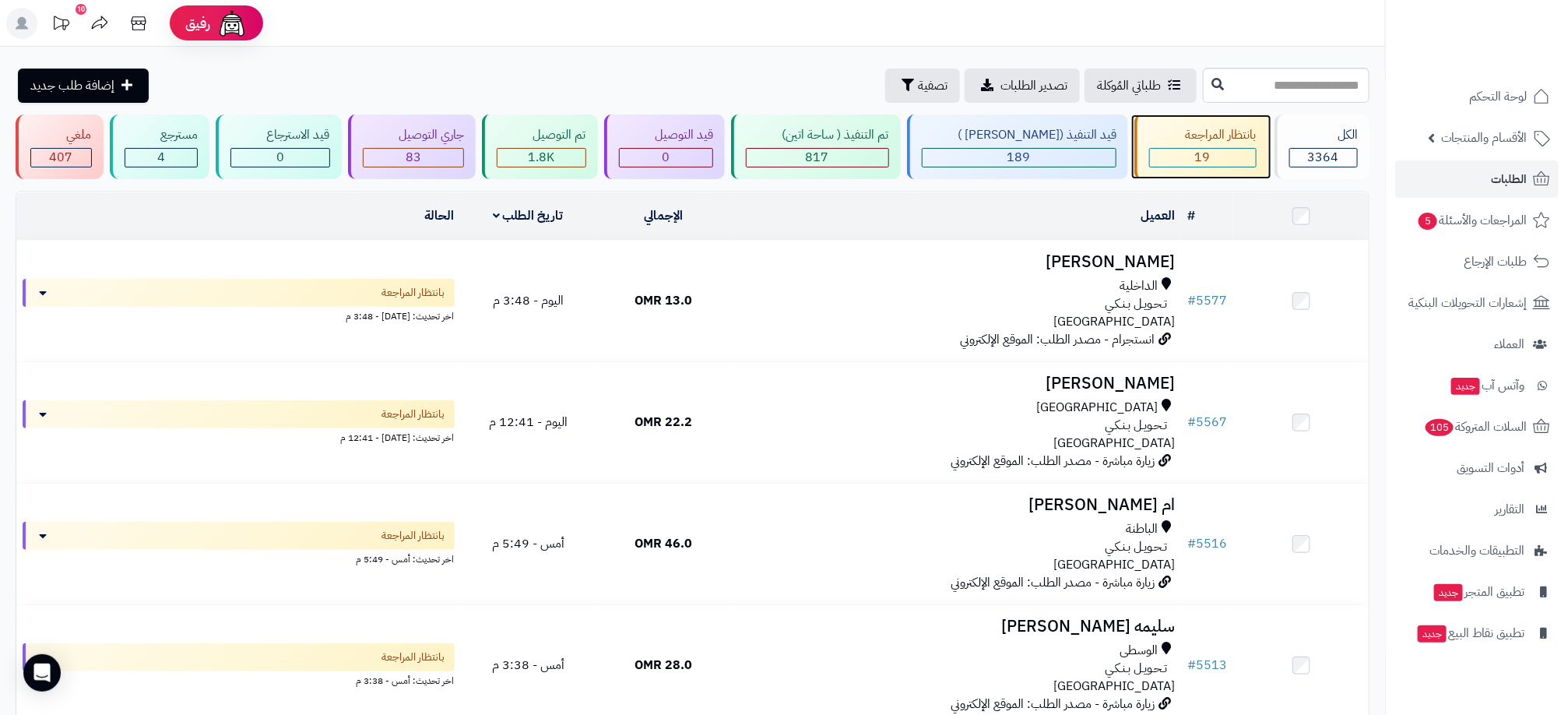
click at [1206, 166] on div "19" at bounding box center [1202, 158] width 106 height 18
click at [1206, 162] on div "19" at bounding box center [1202, 158] width 106 height 18
click at [1204, 162] on div "19" at bounding box center [1202, 158] width 106 height 18
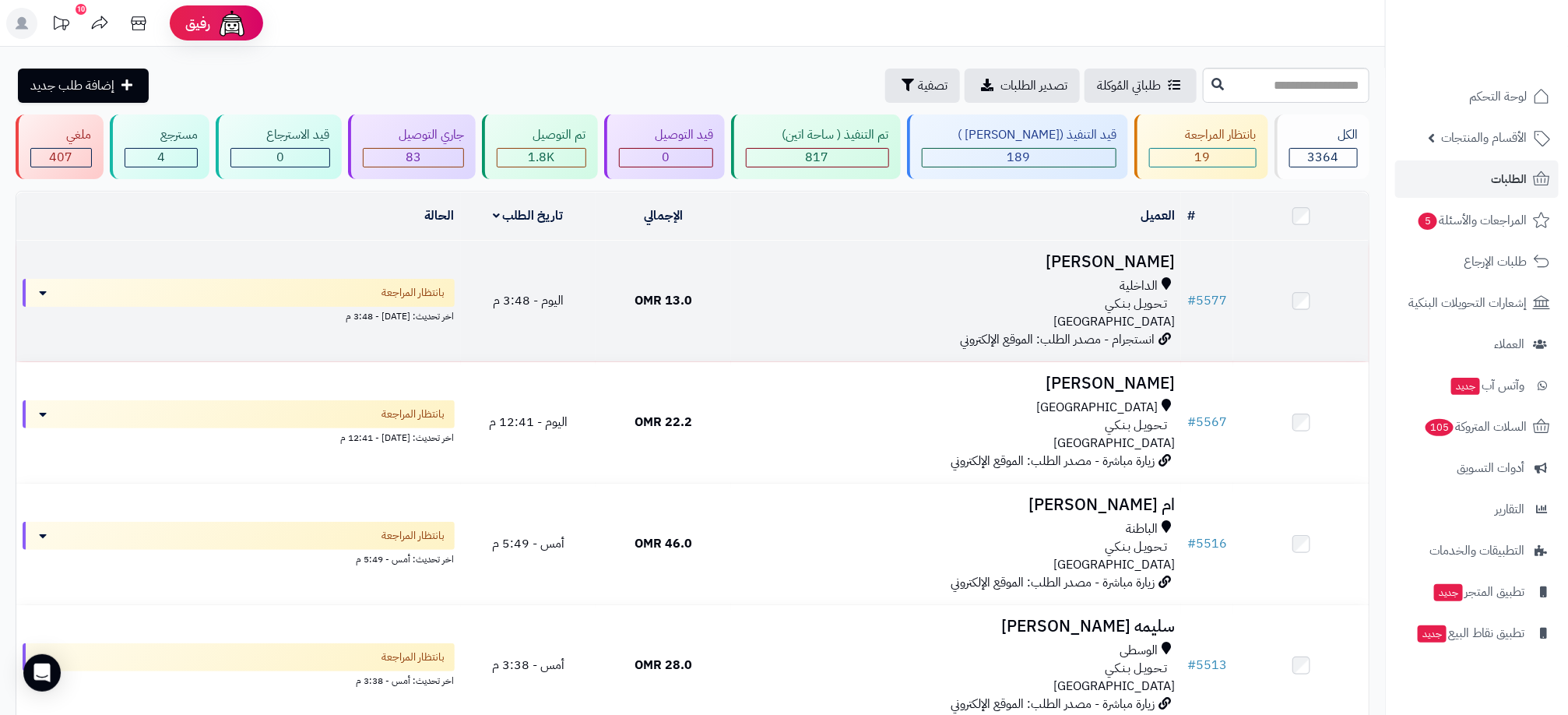
click at [797, 316] on div "الداخلية تـحـويـل بـنـكـي عمان" at bounding box center [956, 304] width 438 height 54
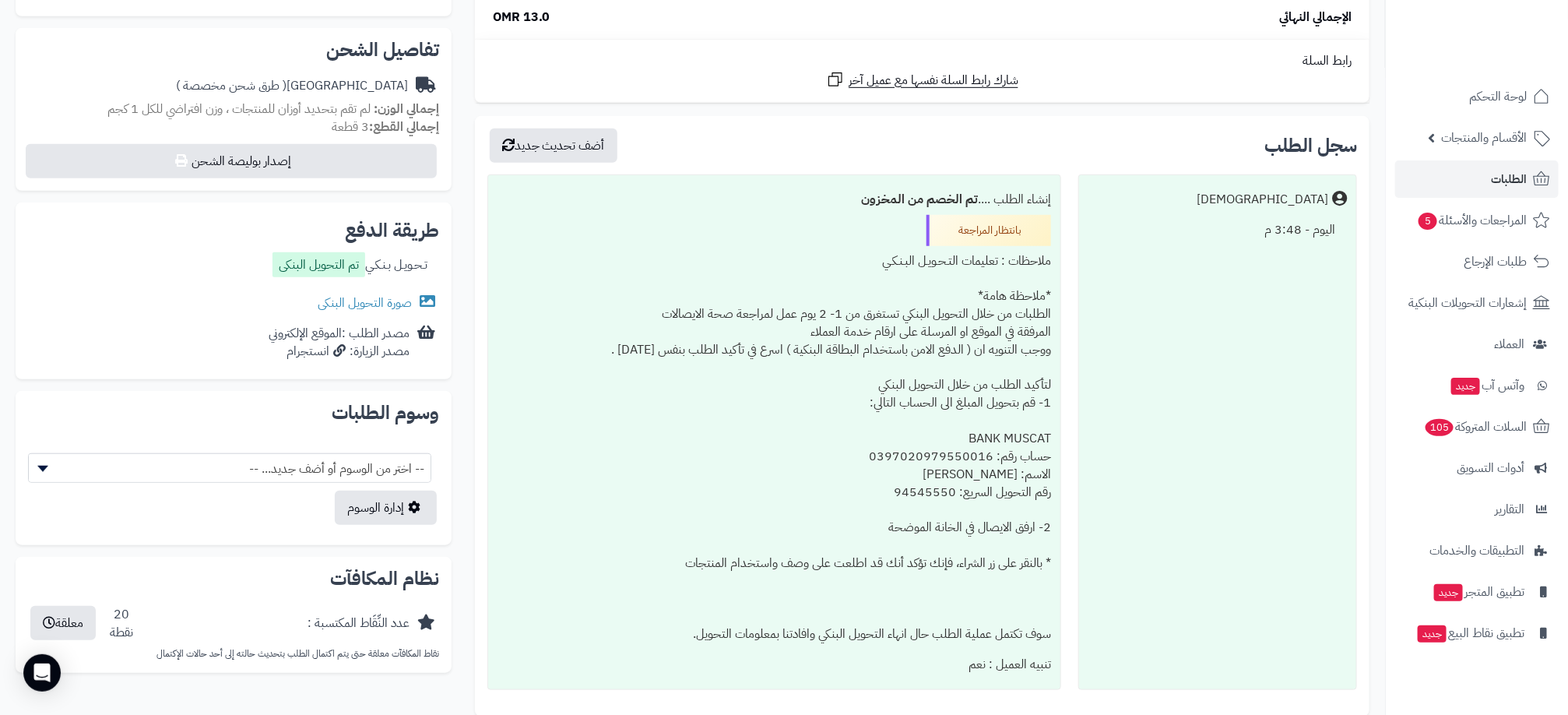
scroll to position [351, 0]
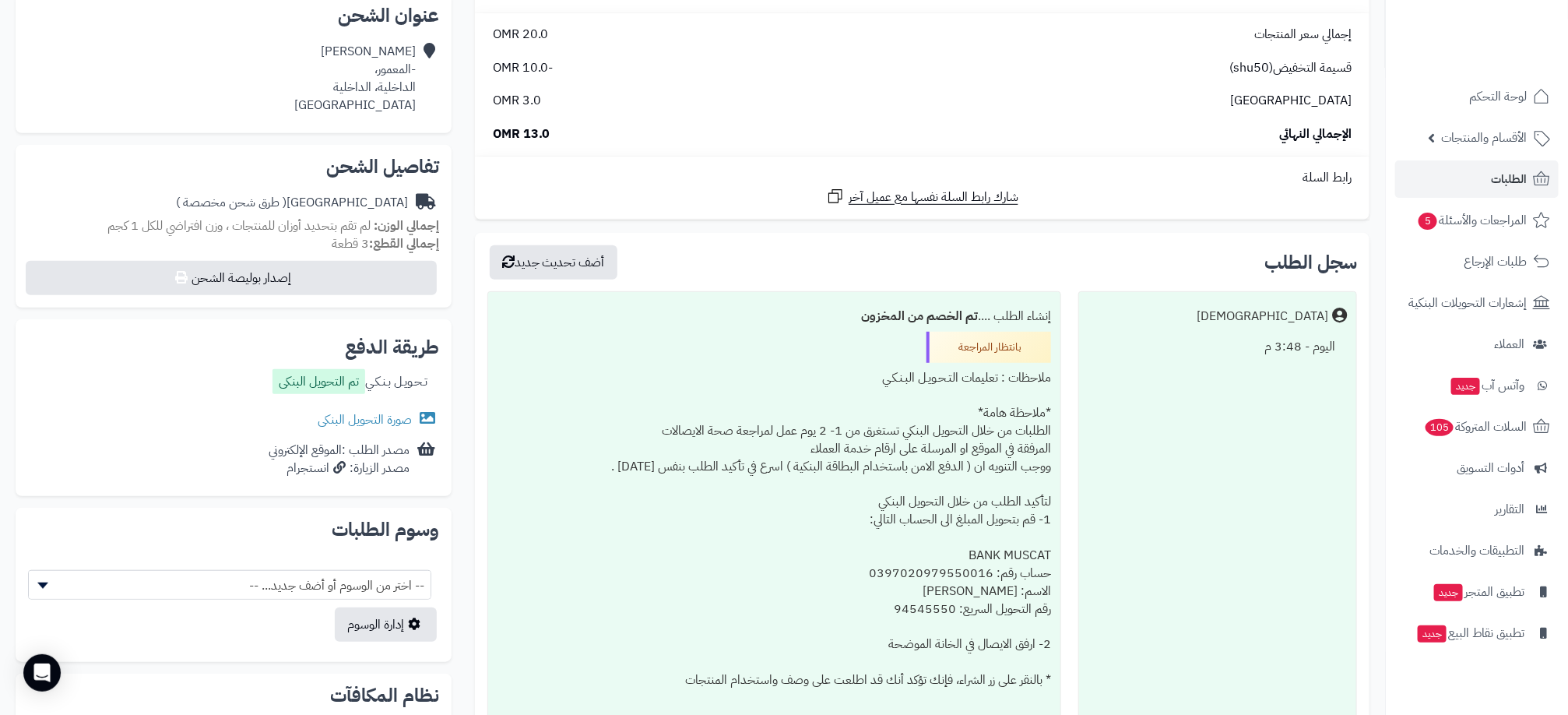
click at [1294, 346] on div "اليوم - 3:48 م" at bounding box center [1218, 347] width 258 height 31
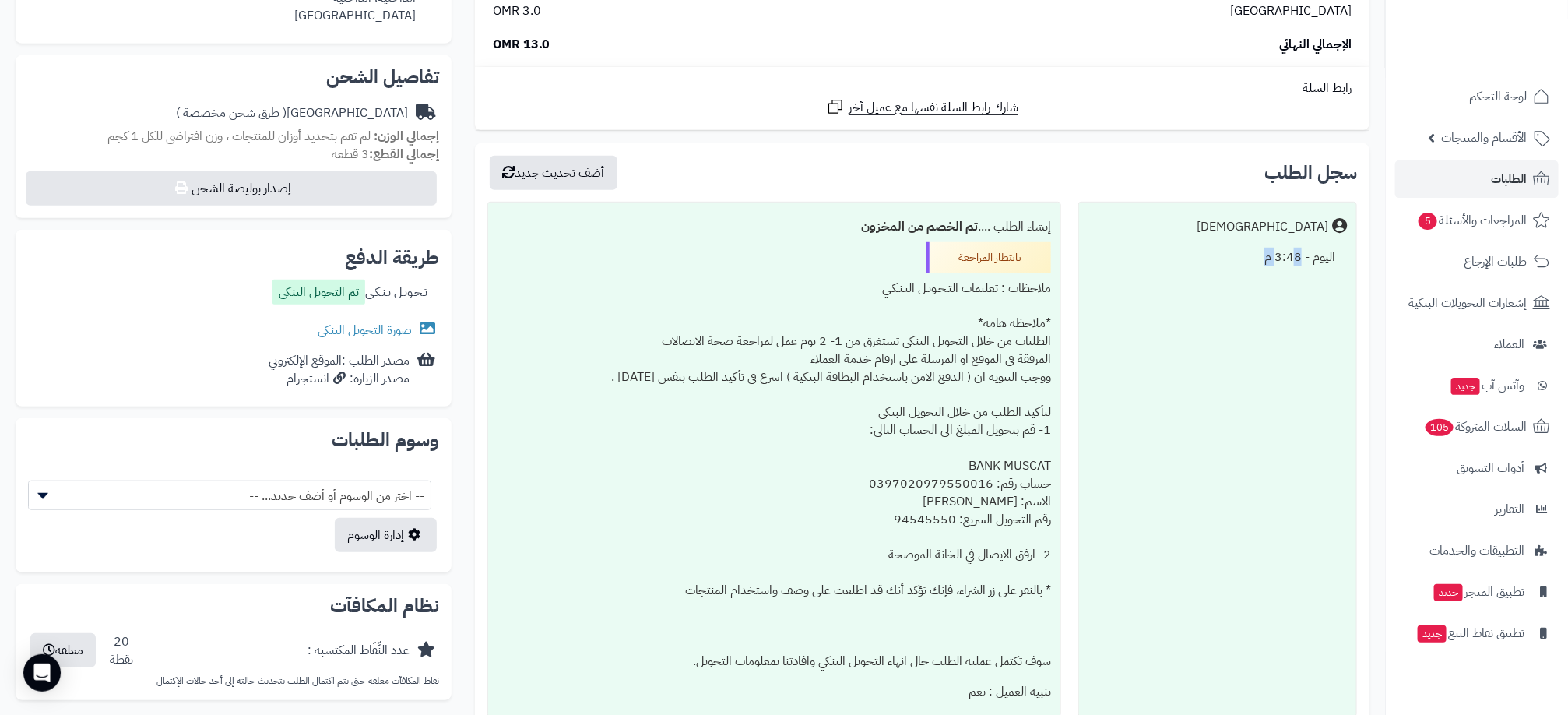
click at [1294, 346] on div "Matjrah اليوم - 3:48 م" at bounding box center [1218, 460] width 279 height 515
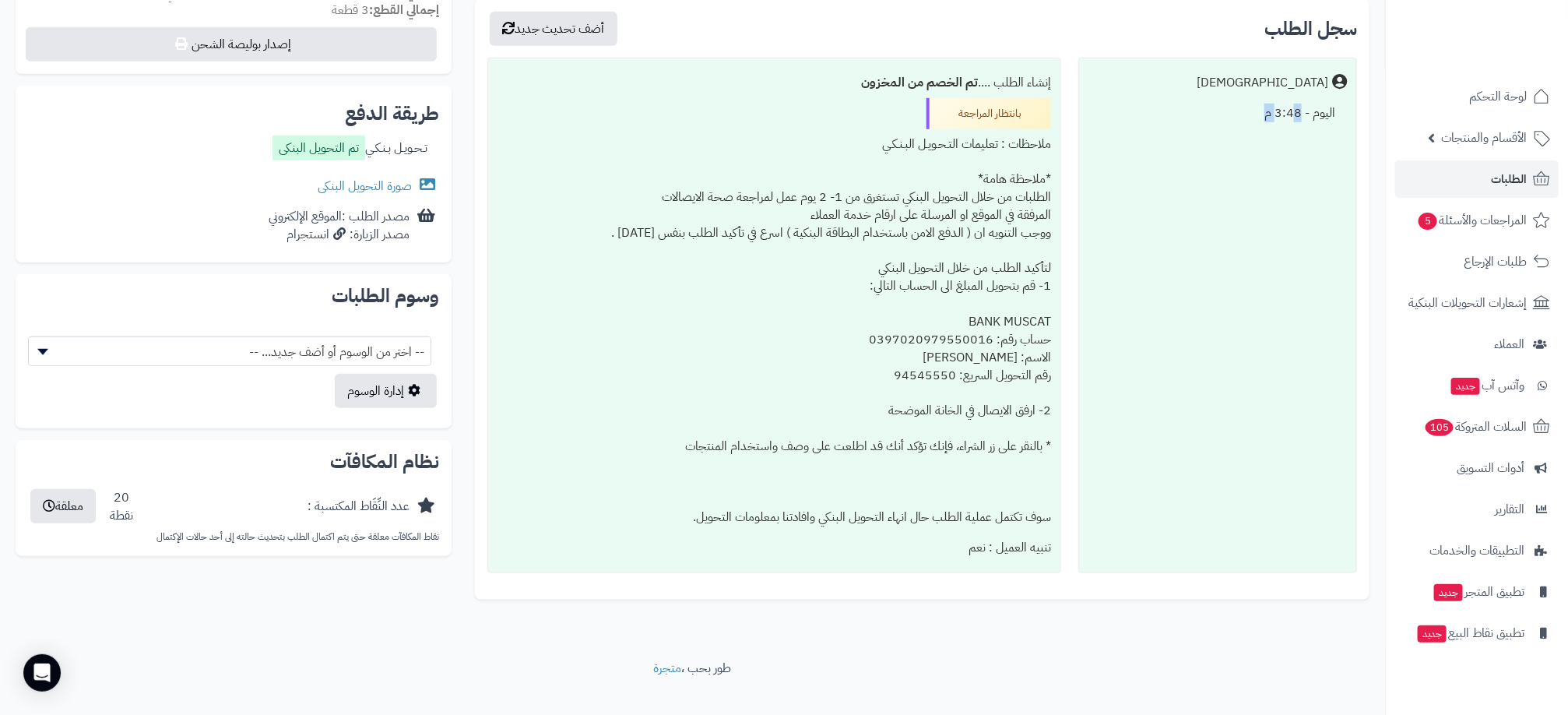
click at [1294, 346] on div "Matjrah اليوم - 3:48 م" at bounding box center [1218, 315] width 279 height 515
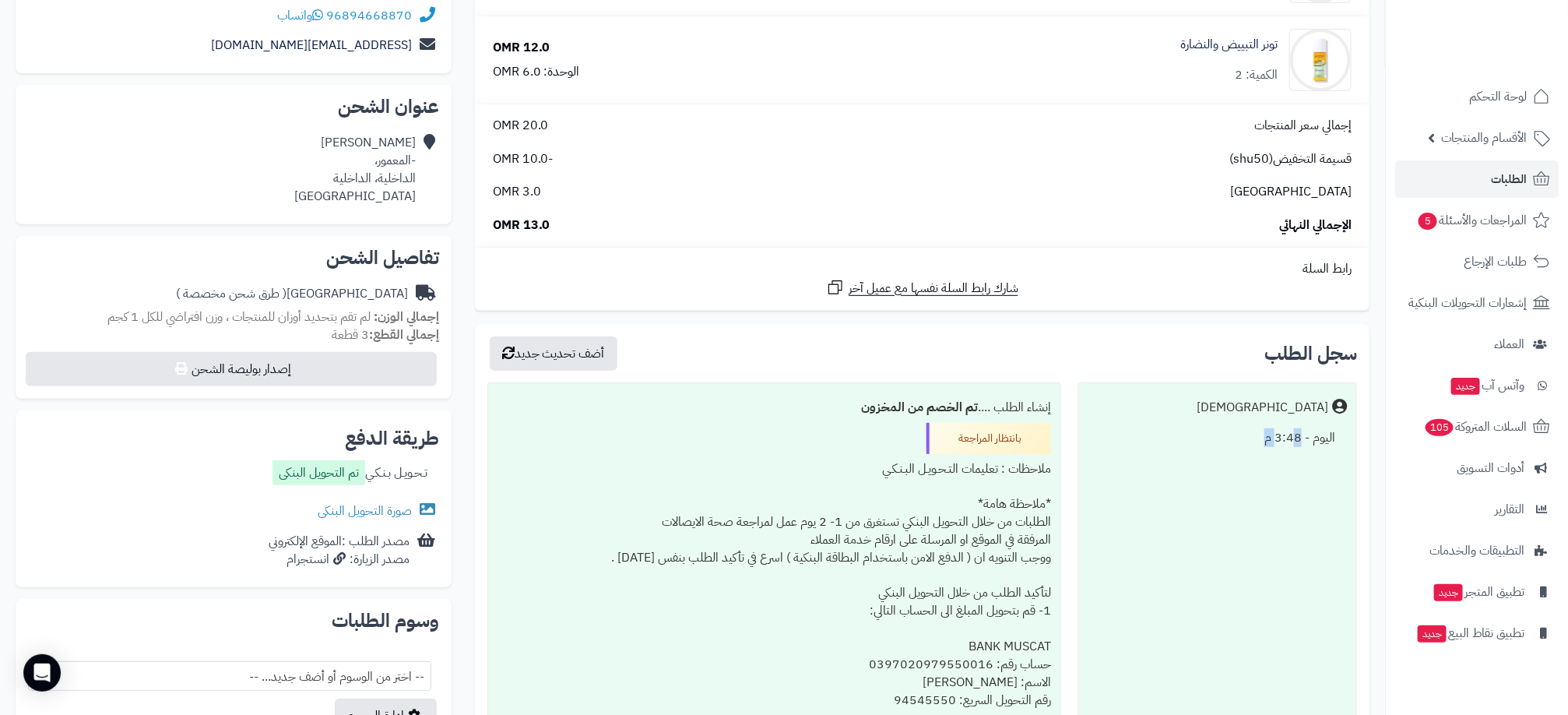
click at [1295, 210] on div "**********" at bounding box center [922, 440] width 918 height 1027
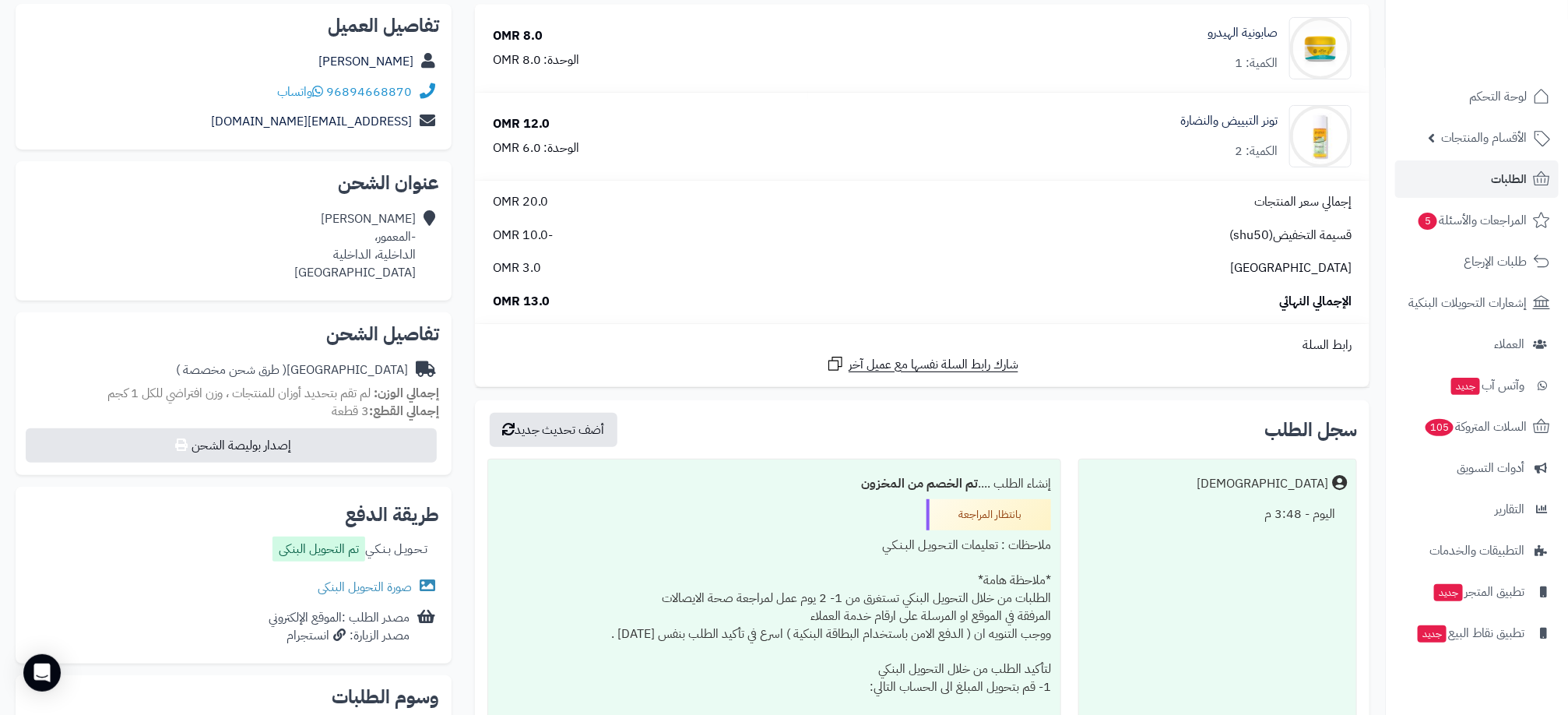
scroll to position [142, 0]
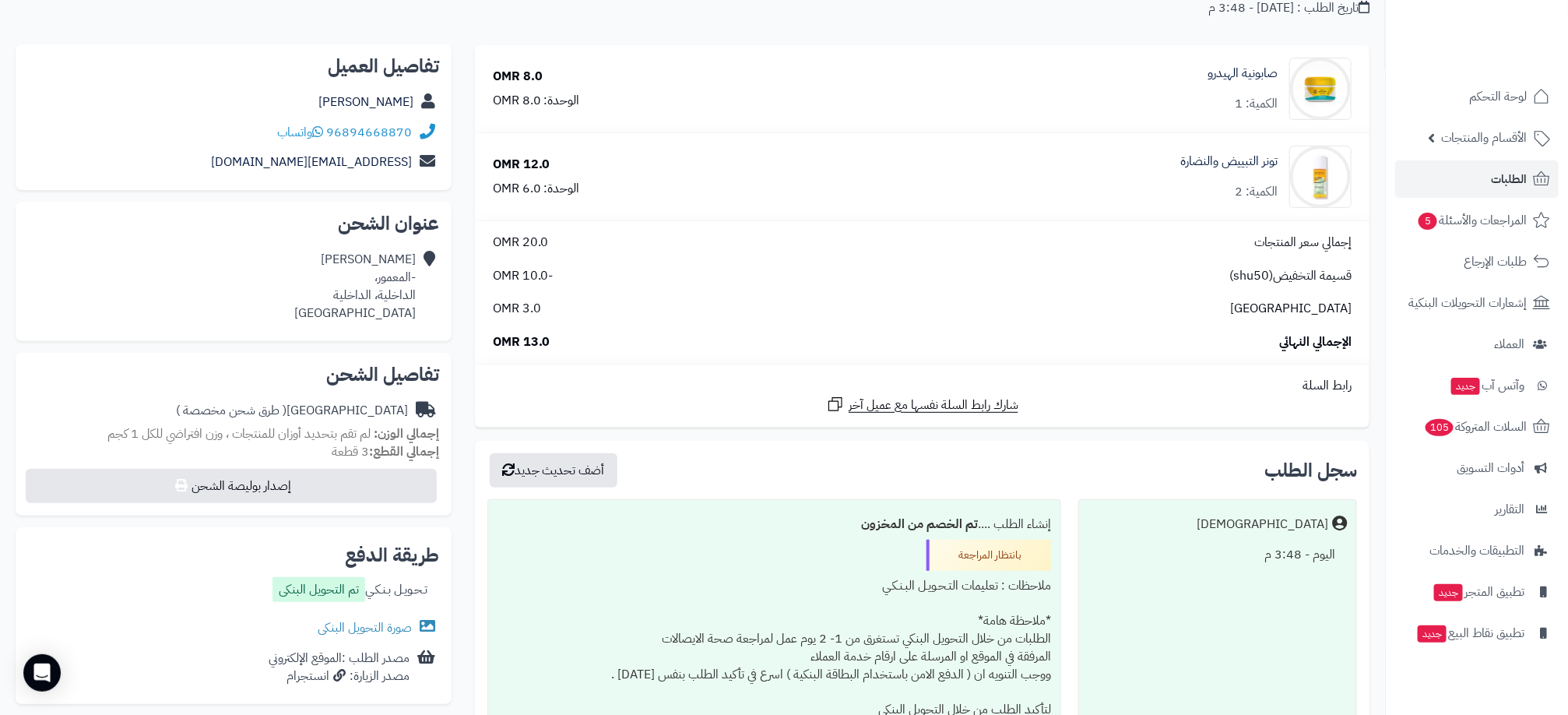
click at [1276, 555] on div "اليوم - 3:48 م" at bounding box center [1218, 555] width 258 height 31
drag, startPoint x: 1276, startPoint y: 555, endPoint x: 1264, endPoint y: 554, distance: 12.0
click at [1264, 554] on div "اليوم - 3:48 م" at bounding box center [1218, 555] width 258 height 31
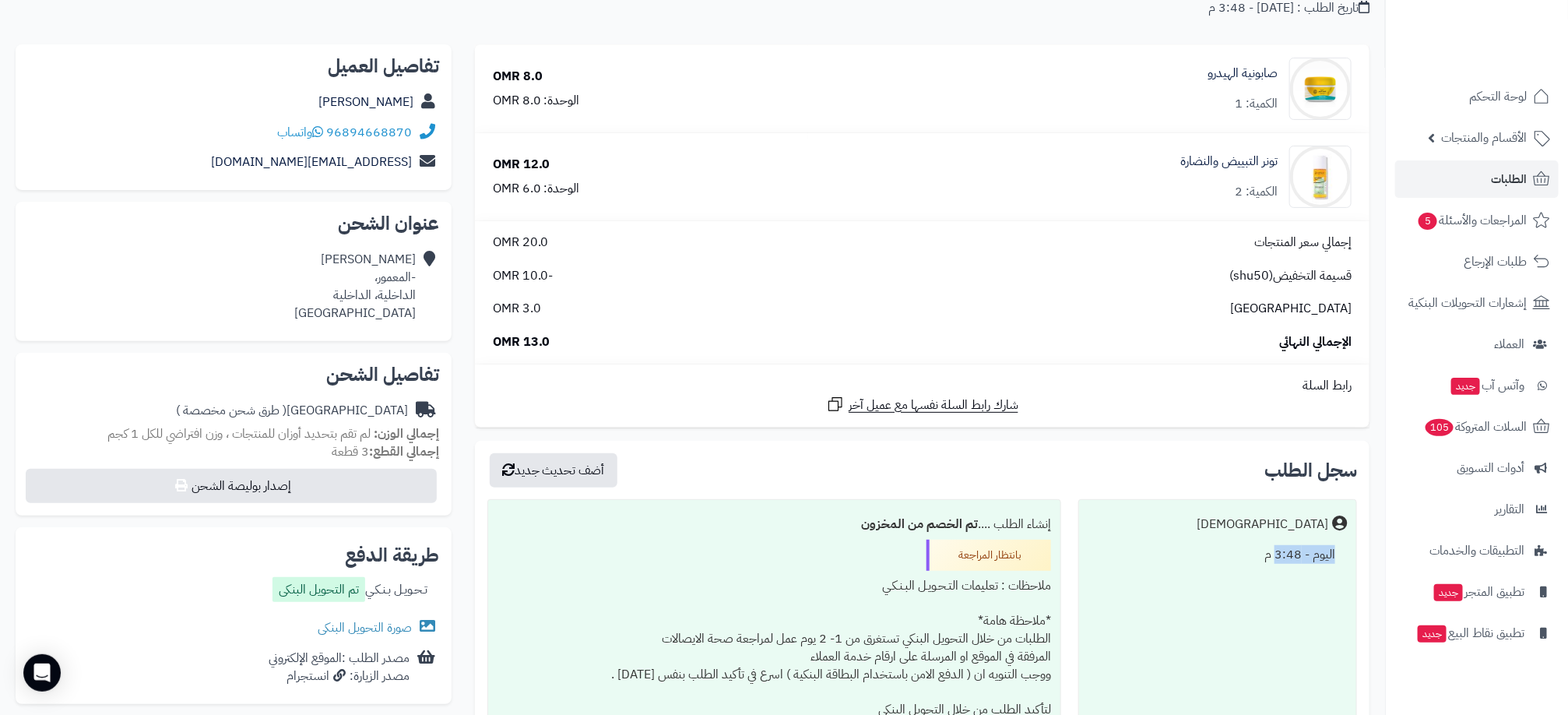
drag, startPoint x: 1252, startPoint y: 549, endPoint x: 1297, endPoint y: 559, distance: 46.1
click at [1297, 559] on div "اليوم - 3:48 م" at bounding box center [1218, 555] width 258 height 31
click at [1297, 558] on div "اليوم - 3:48 م" at bounding box center [1218, 555] width 258 height 31
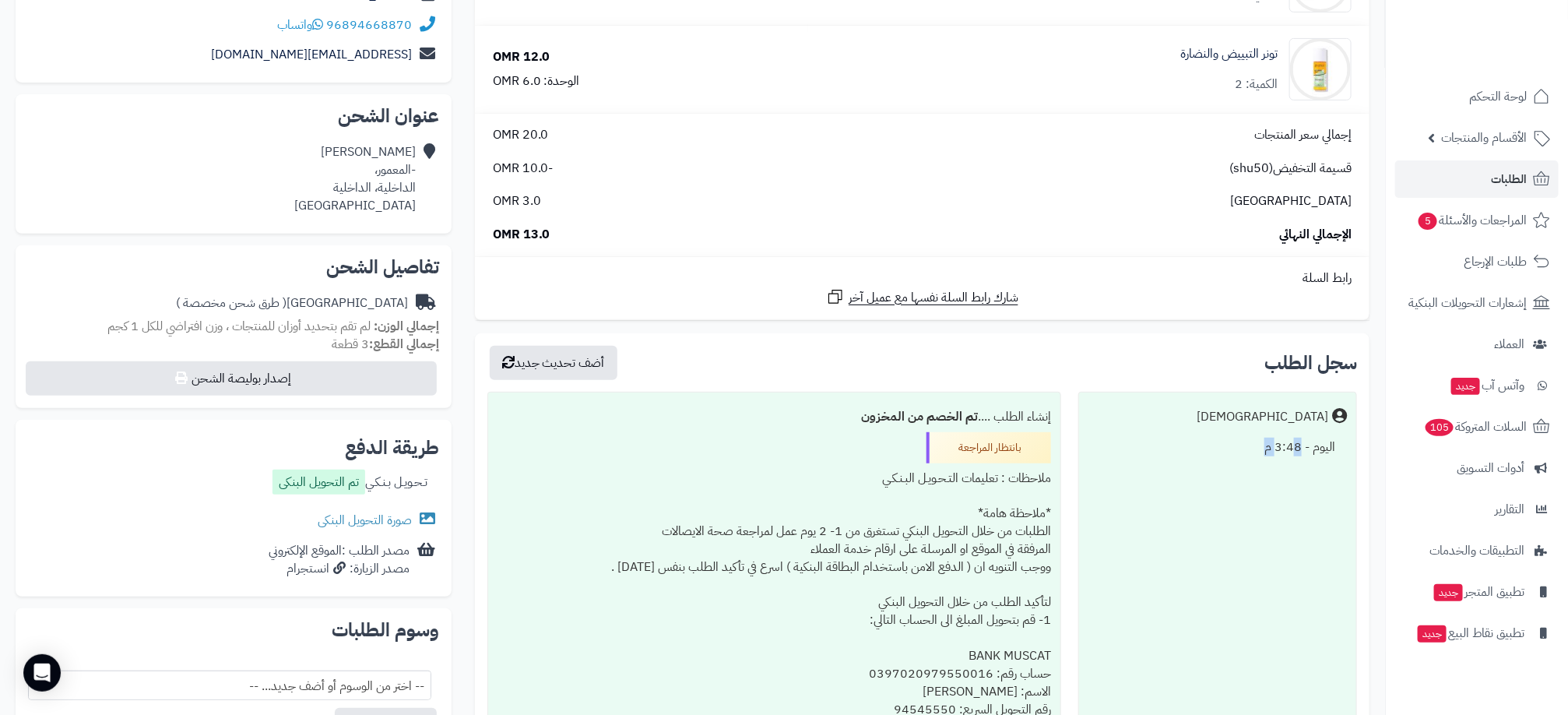
scroll to position [0, 0]
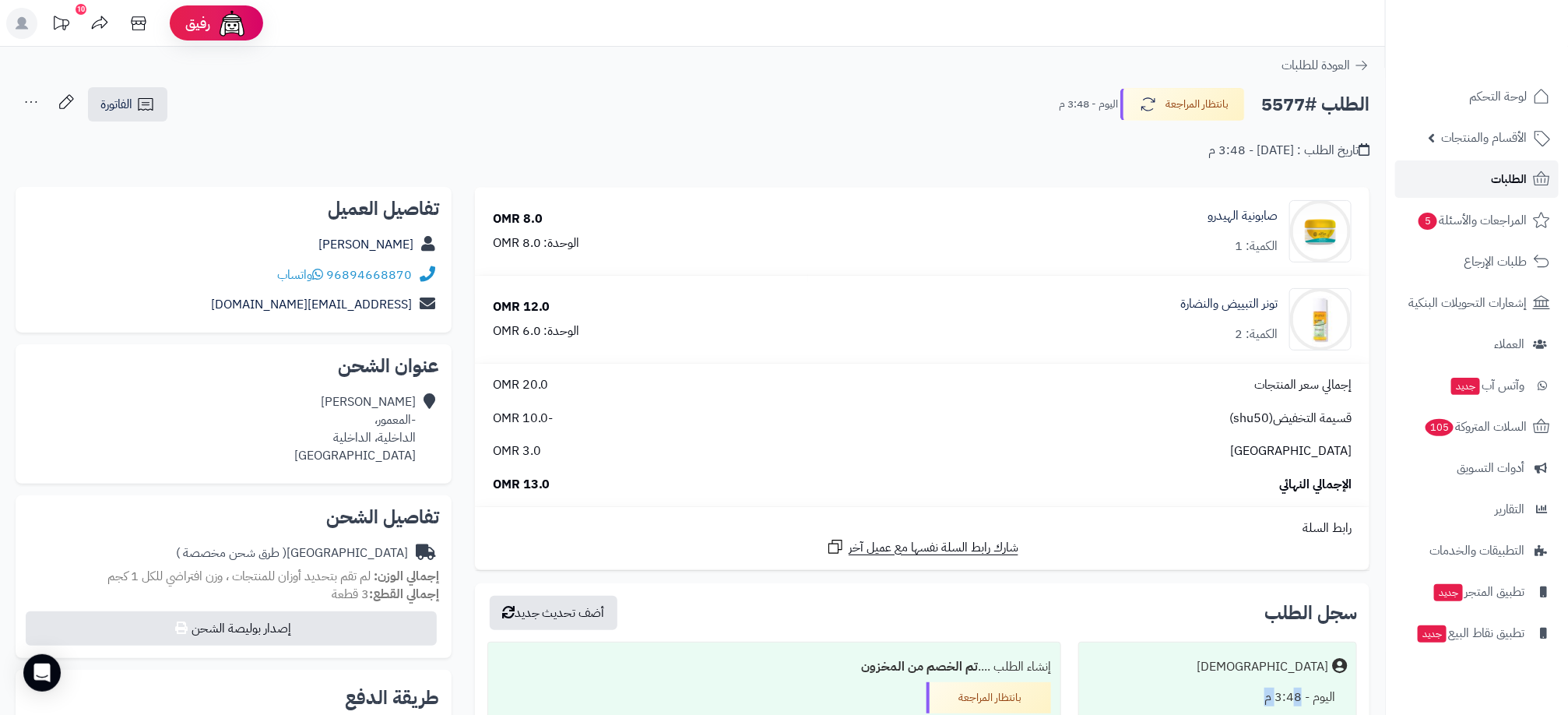
click at [1533, 187] on icon at bounding box center [1541, 179] width 19 height 19
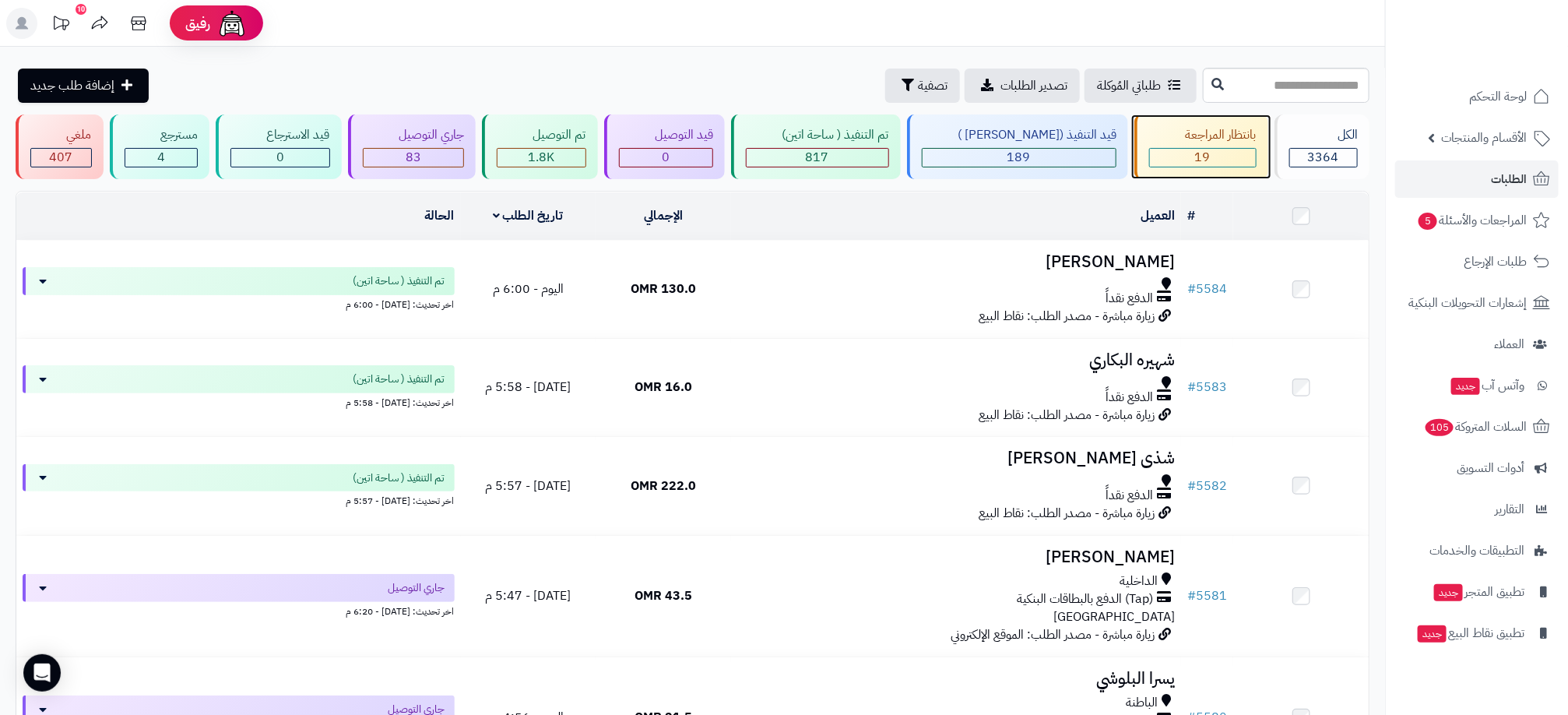
click at [1201, 126] on div "بانتظار المراجعة" at bounding box center [1202, 135] width 107 height 18
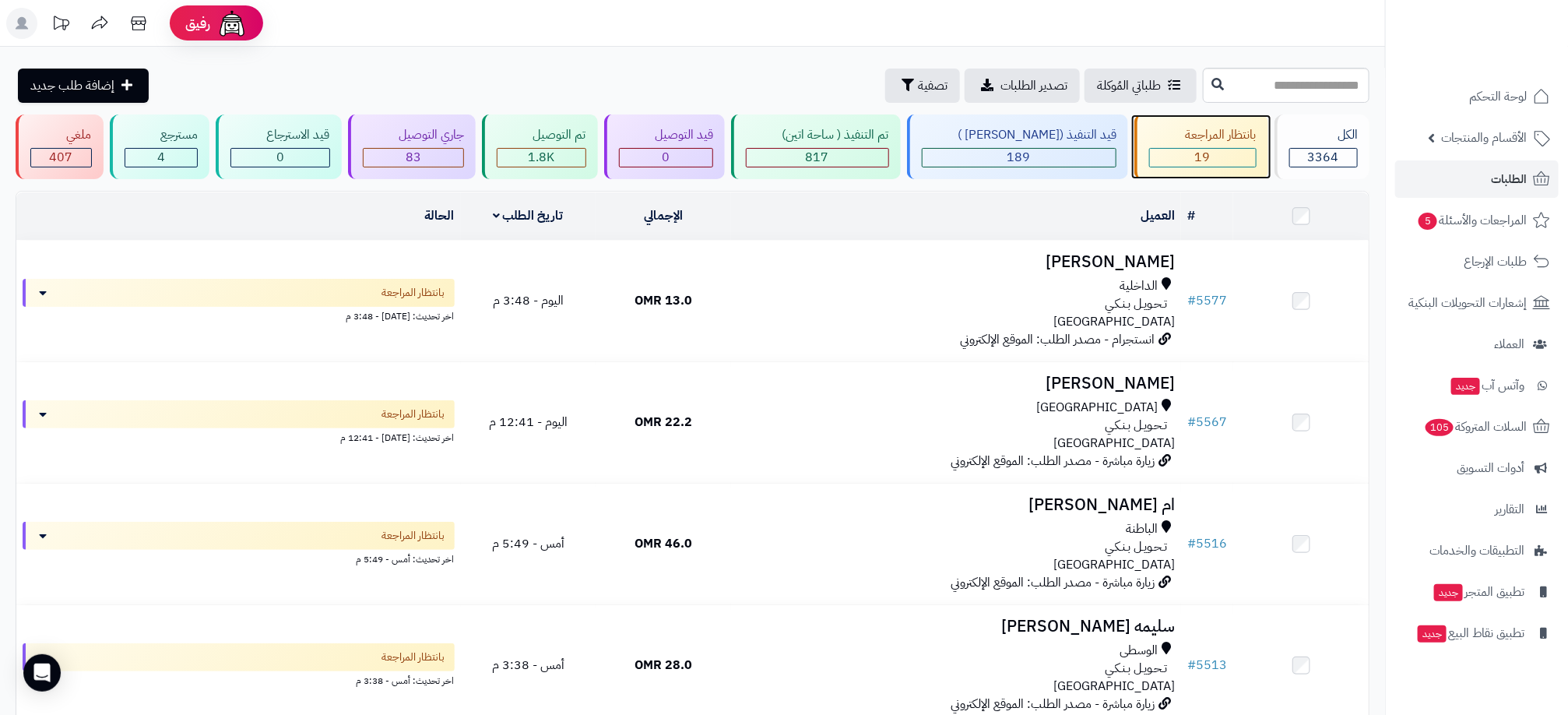
drag, startPoint x: 0, startPoint y: 0, endPoint x: 1210, endPoint y: 159, distance: 1220.4
click at [1210, 159] on div "19" at bounding box center [1202, 158] width 106 height 18
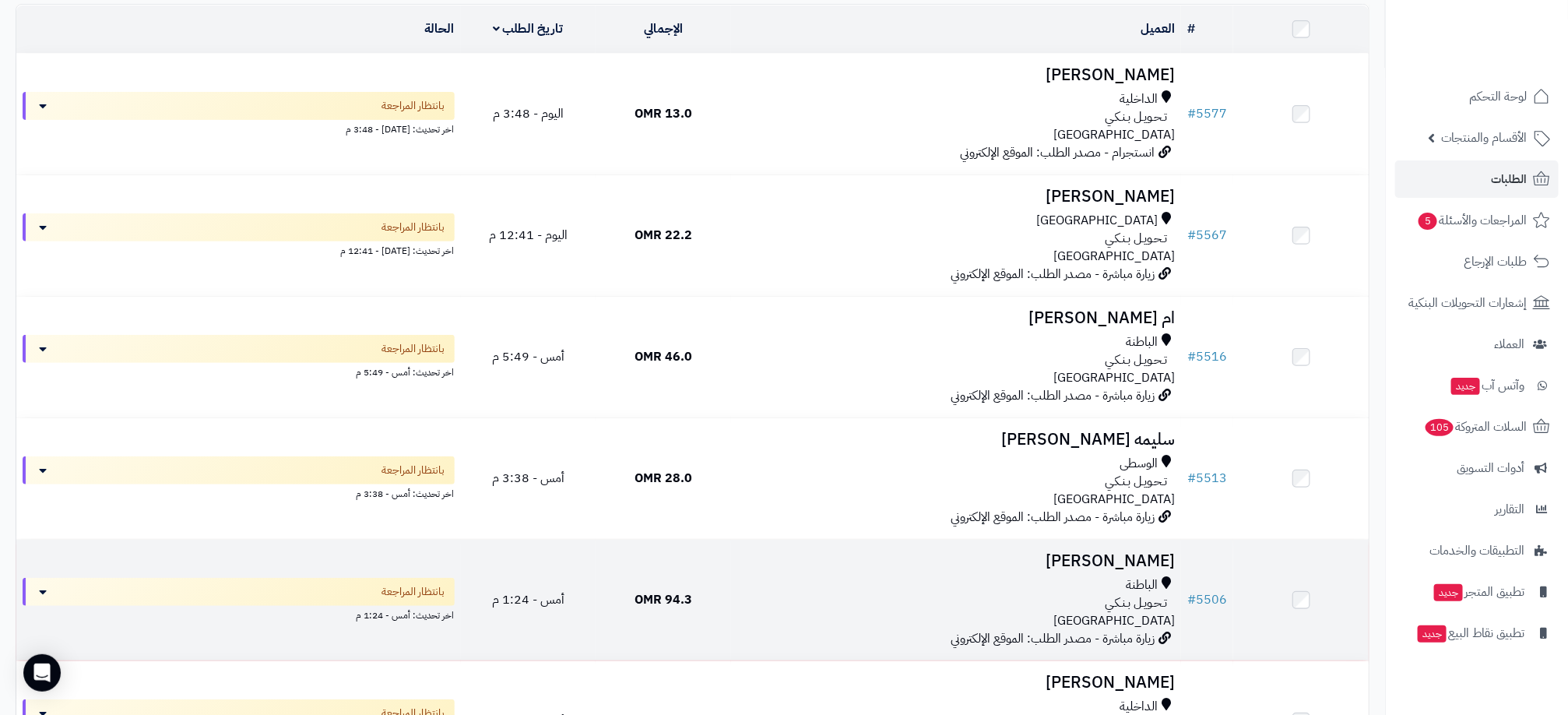
scroll to position [233, 0]
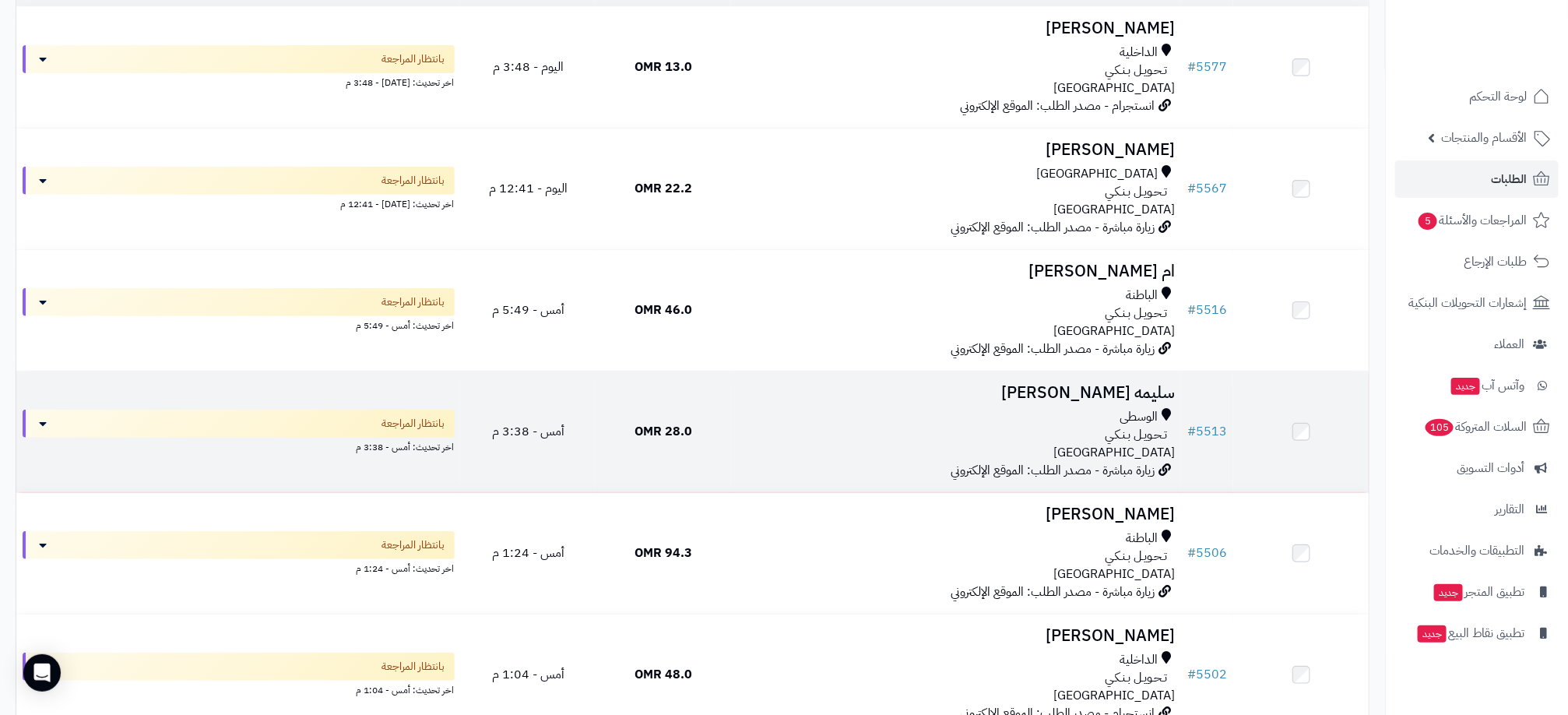
click at [1138, 410] on span "الوسطى" at bounding box center [1138, 417] width 38 height 18
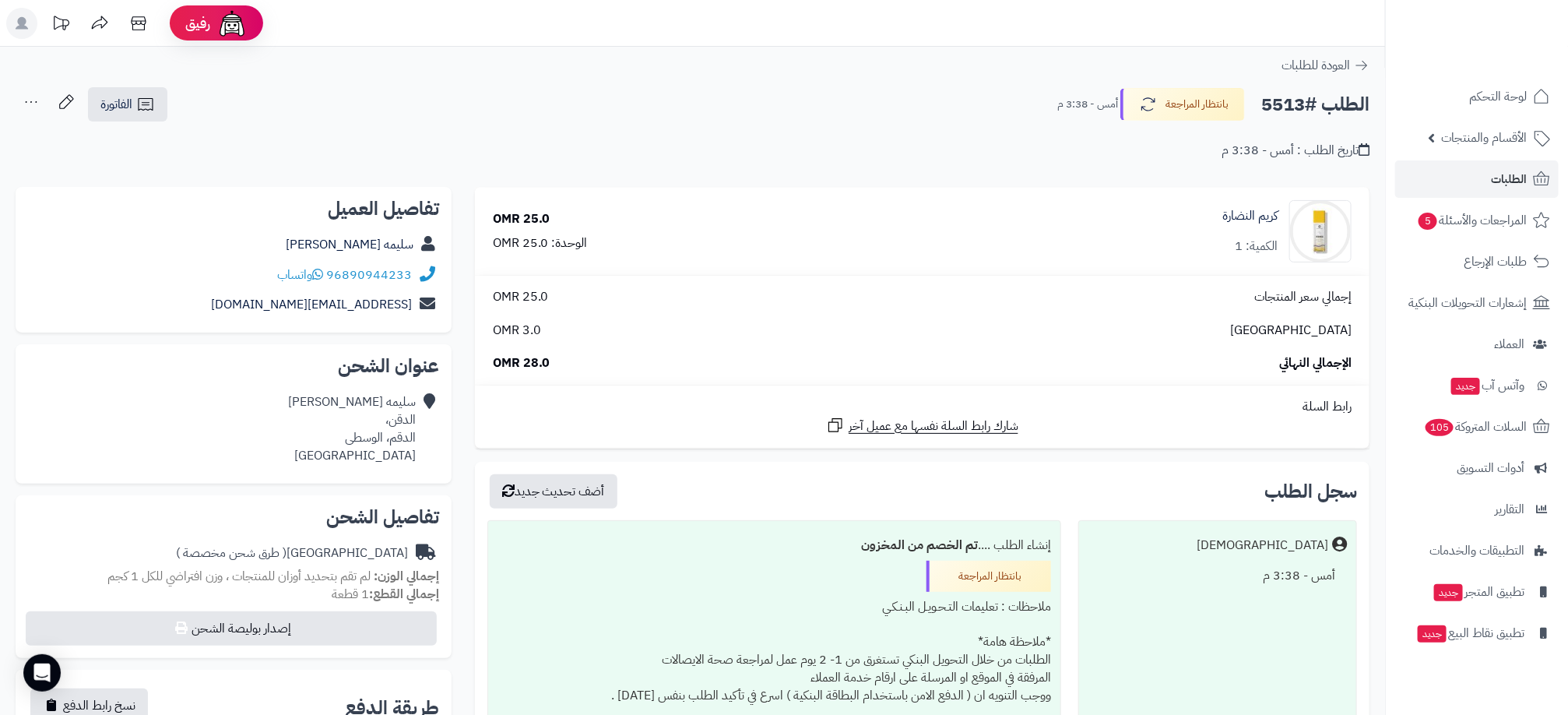
scroll to position [290, 0]
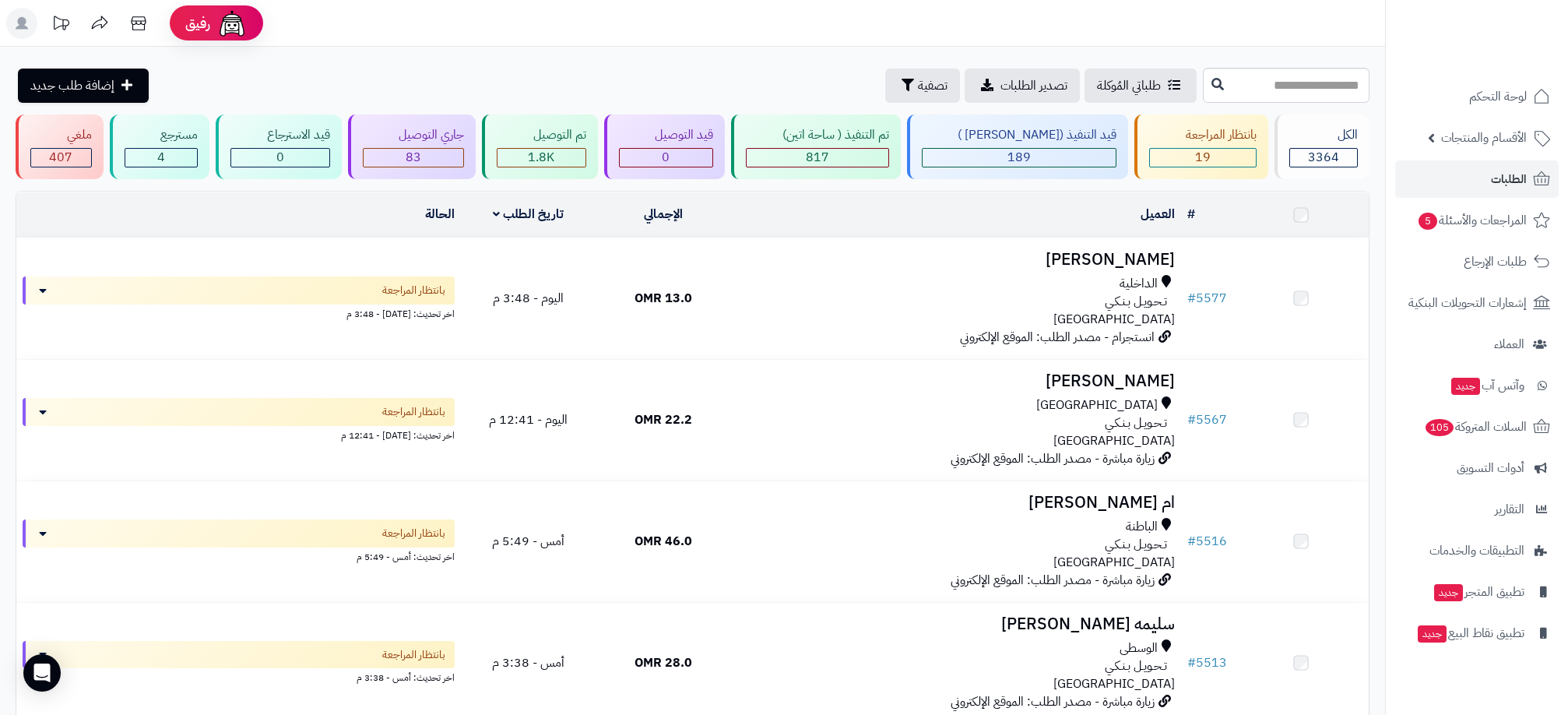
scroll to position [218, 0]
